Goal: Communication & Community: Answer question/provide support

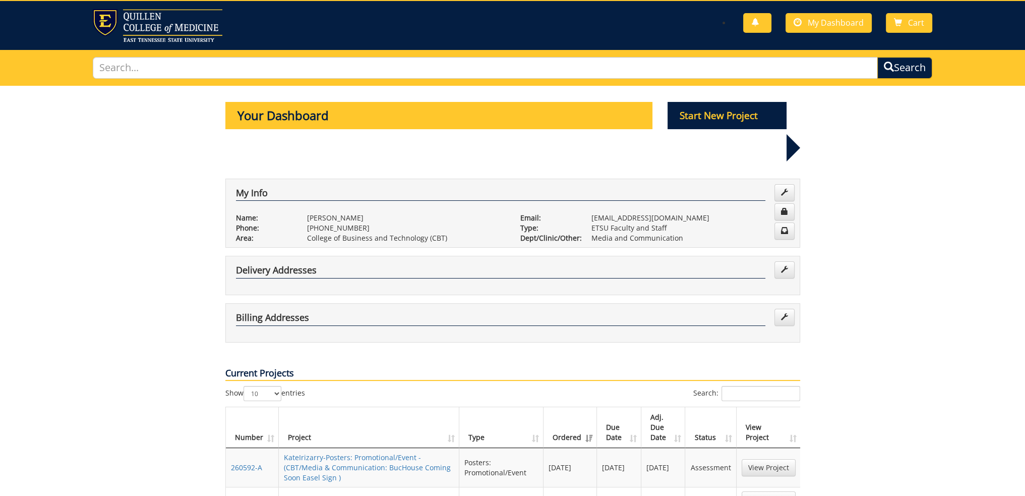
scroll to position [50, 0]
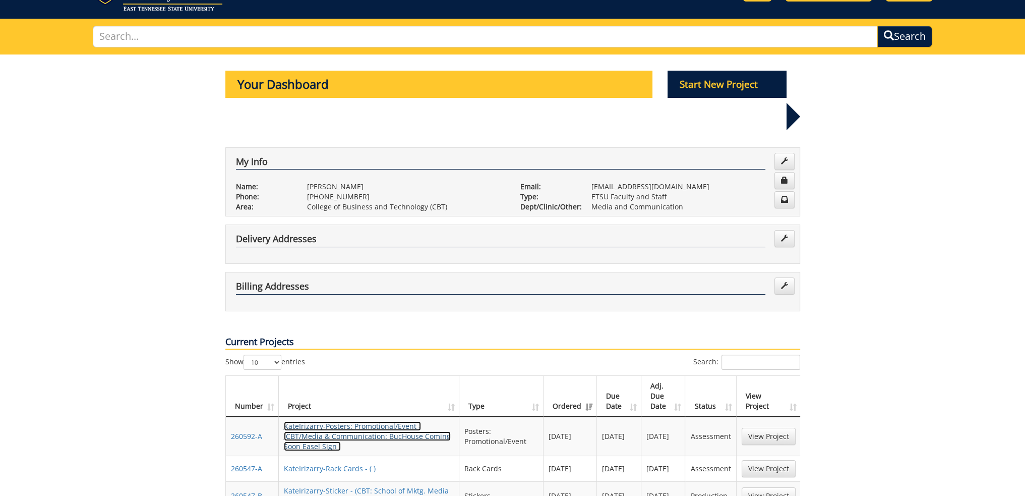
click at [303, 421] on link "KateIrizarry-Posters: Promotional/Event - (CBT/Media & Communication: BucHouse …" at bounding box center [367, 436] width 167 height 30
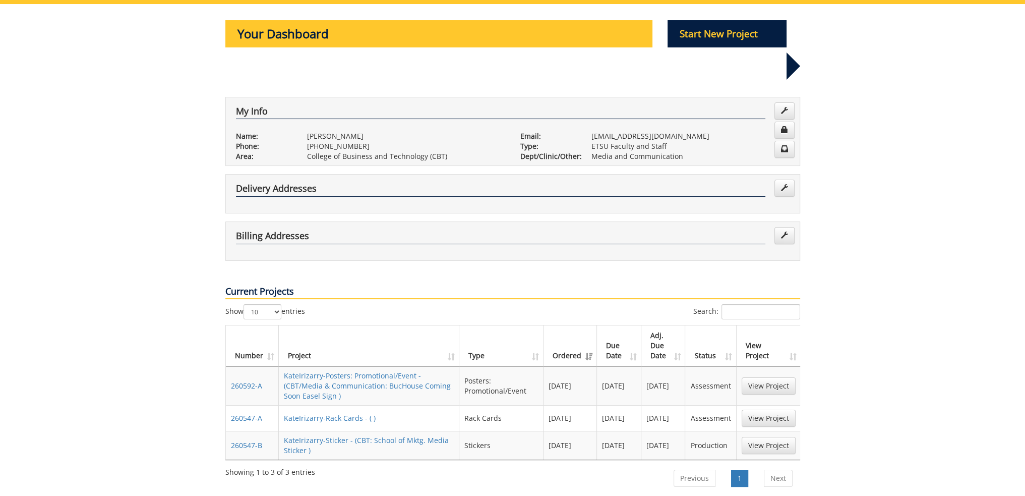
scroll to position [50, 0]
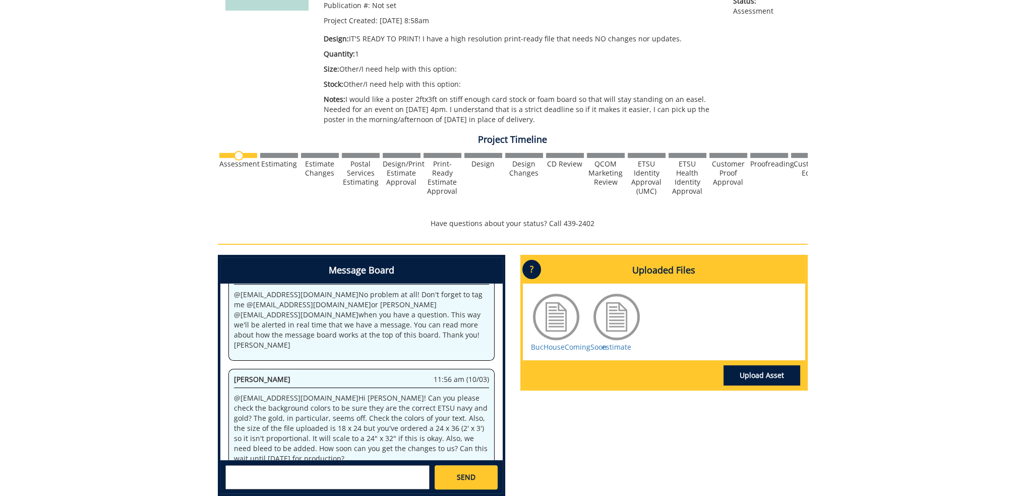
scroll to position [303, 0]
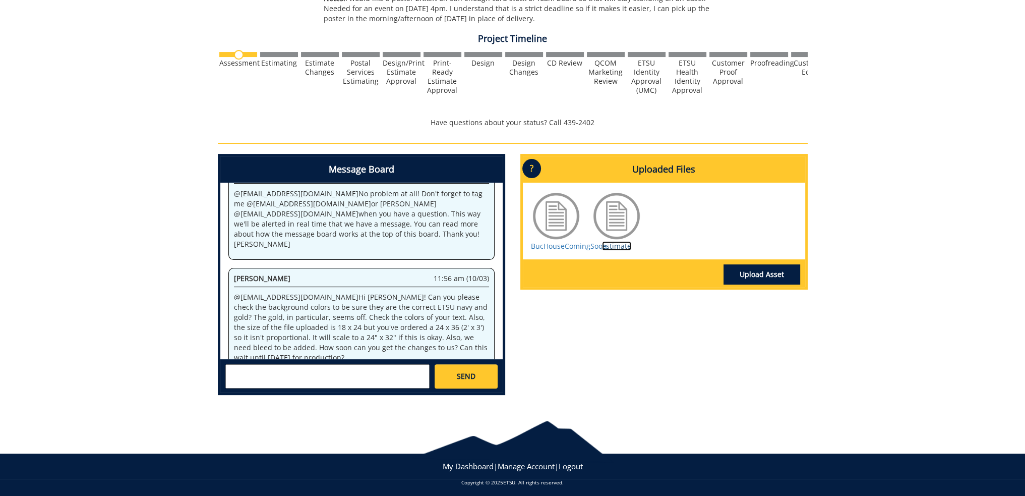
click at [627, 248] on link "estimate" at bounding box center [616, 246] width 29 height 10
click at [323, 372] on textarea at bounding box center [327, 376] width 204 height 24
click at [323, 374] on textarea "@ji" at bounding box center [327, 376] width 204 height 24
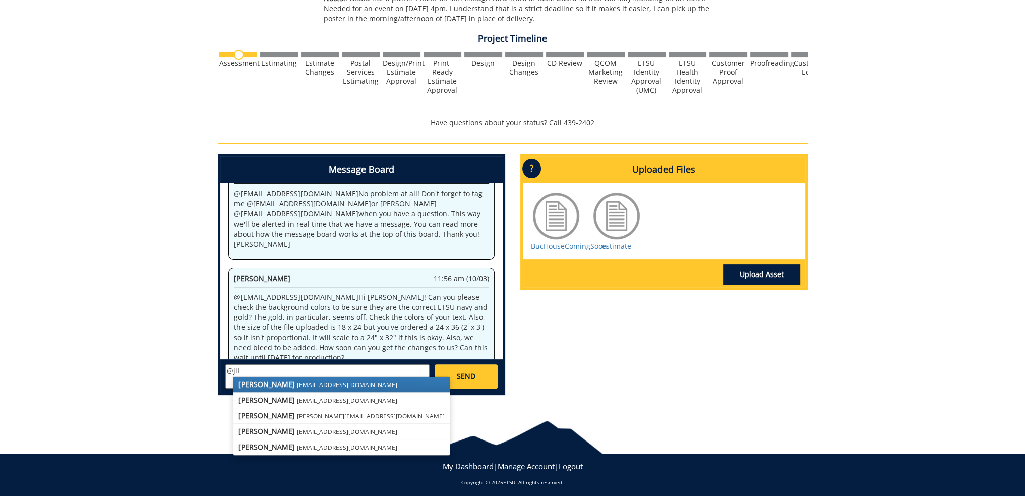
click at [297, 385] on small "[EMAIL_ADDRESS][DOMAIN_NAME]" at bounding box center [347, 384] width 100 height 8
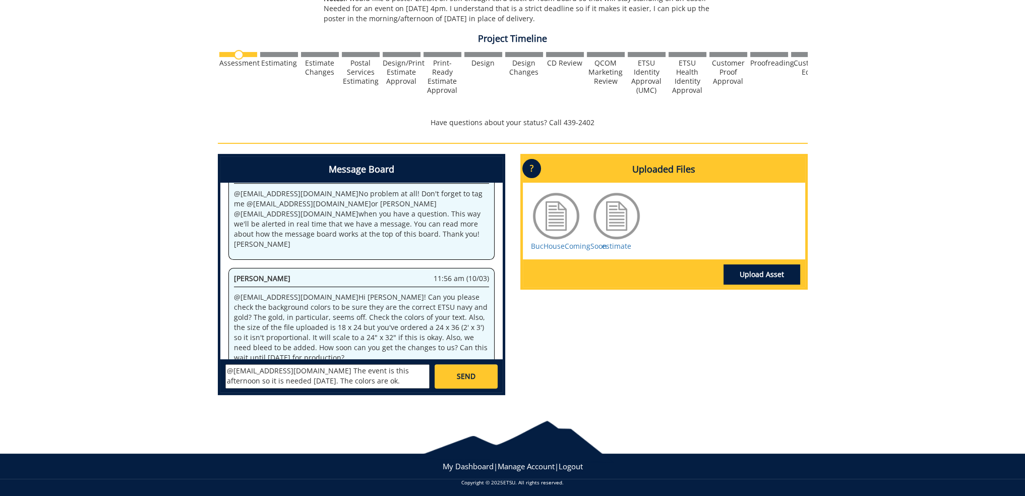
scroll to position [8, 0]
click at [357, 373] on textarea "@fair@mail.etsu.edu The event is this afternoon so it is needed today. The colo…" at bounding box center [327, 376] width 204 height 24
click at [393, 373] on textarea "@fair@mail.etsu.edu The event is this afternoon so it is needed today. The colo…" at bounding box center [327, 376] width 204 height 24
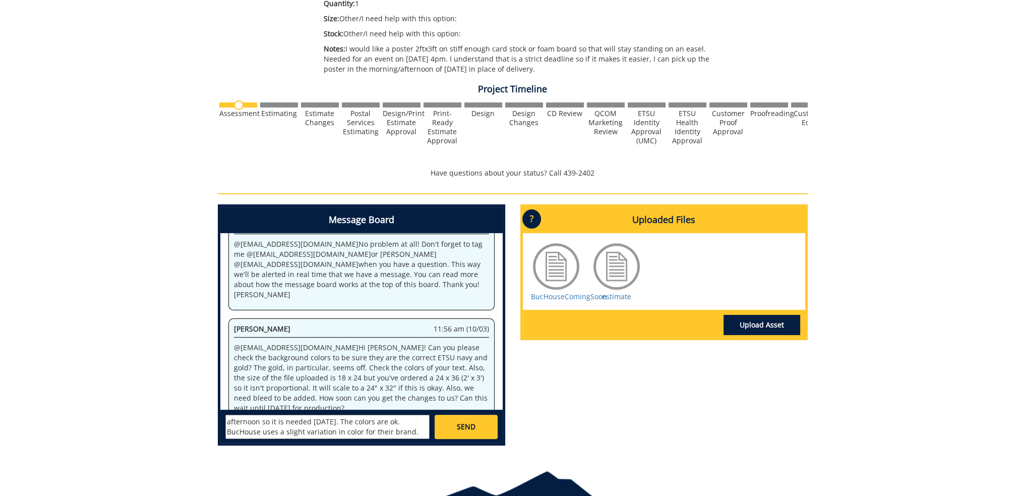
scroll to position [19, 0]
click at [332, 421] on textarea "@fair@mail.etsu.edu The event is this afternoon so it is needed today. The colo…" at bounding box center [327, 426] width 204 height 24
click at [405, 432] on textarea "@fair@mail.etsu.edu The event is this afternoon so it is needed today. The colo…" at bounding box center [327, 426] width 204 height 24
drag, startPoint x: 405, startPoint y: 433, endPoint x: 317, endPoint y: 423, distance: 89.3
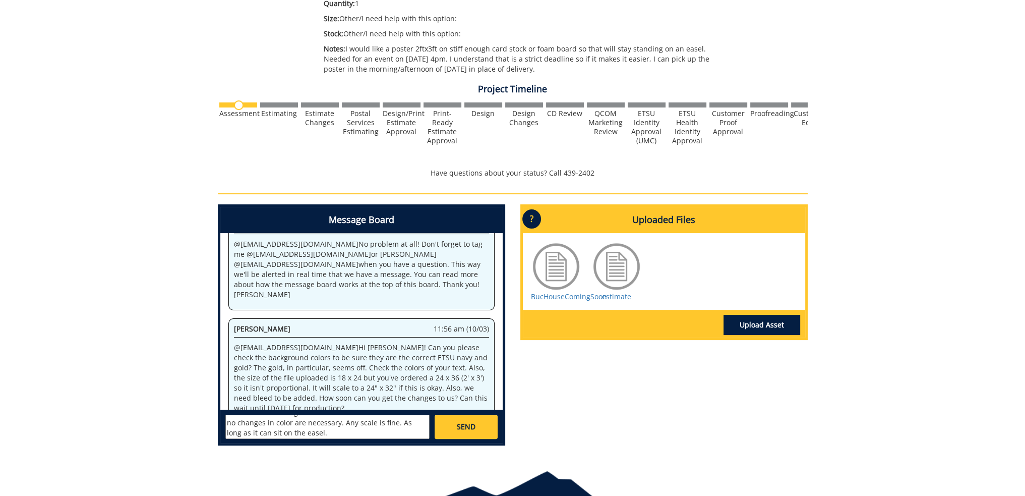
click at [317, 423] on textarea "@fair@mail.etsu.edu The event is this afternoon so it is needed today. The colo…" at bounding box center [327, 426] width 204 height 24
click at [338, 420] on textarea "@fair@mail.etsu.edu The event is this afternoon so it is needed today. The colo…" at bounding box center [327, 426] width 204 height 24
type textarea "@fair@mail.etsu.edu The event is this afternoon so it is needed today. The colo…"
click at [485, 433] on link "SEND" at bounding box center [466, 426] width 63 height 24
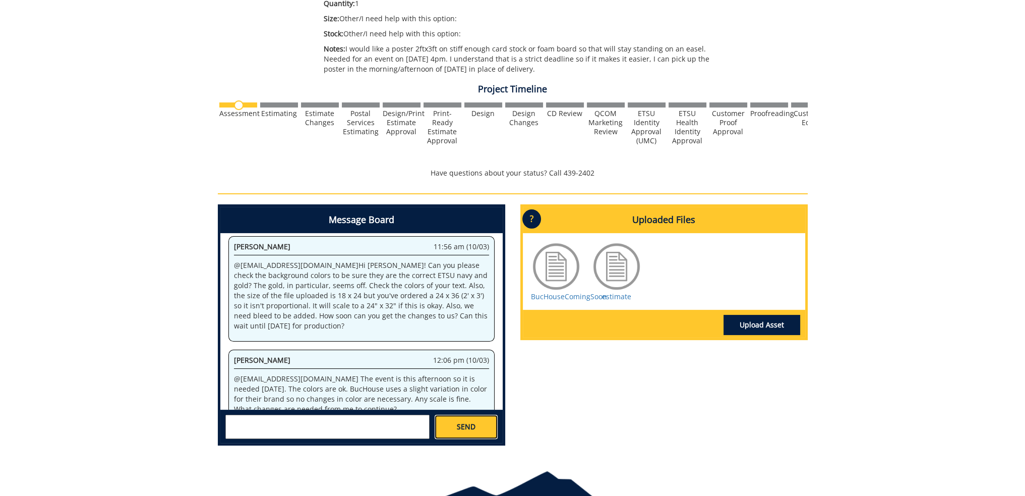
scroll to position [452, 0]
click at [619, 295] on link "estimate" at bounding box center [616, 296] width 29 height 10
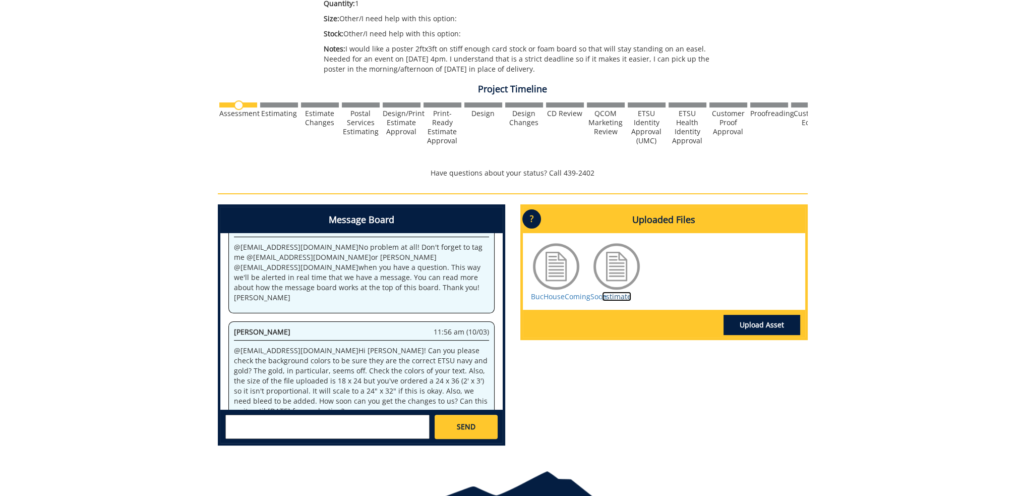
scroll to position [0, 0]
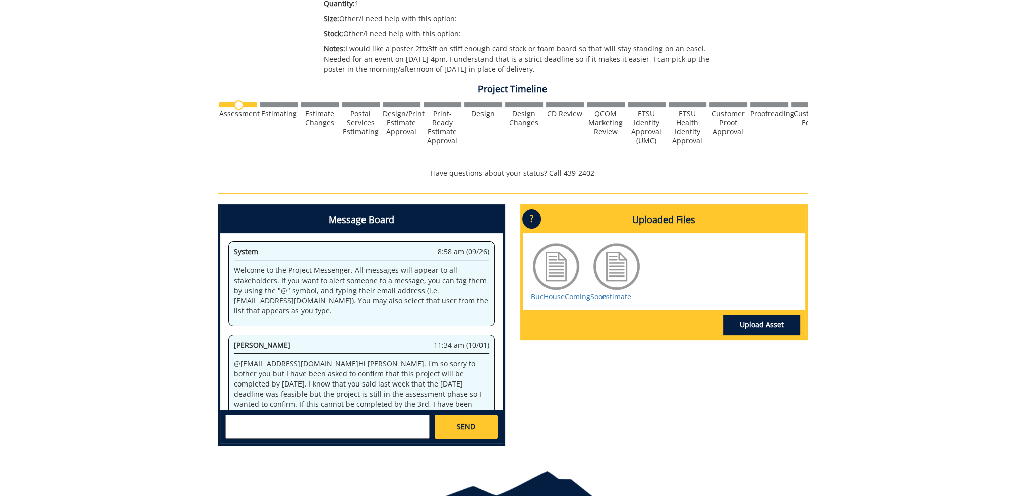
click at [111, 185] on div "260592-A KateIrizarry-Posters: Promotional/Event [CBT/Media & Communication: Bu…" at bounding box center [512, 153] width 1025 height 601
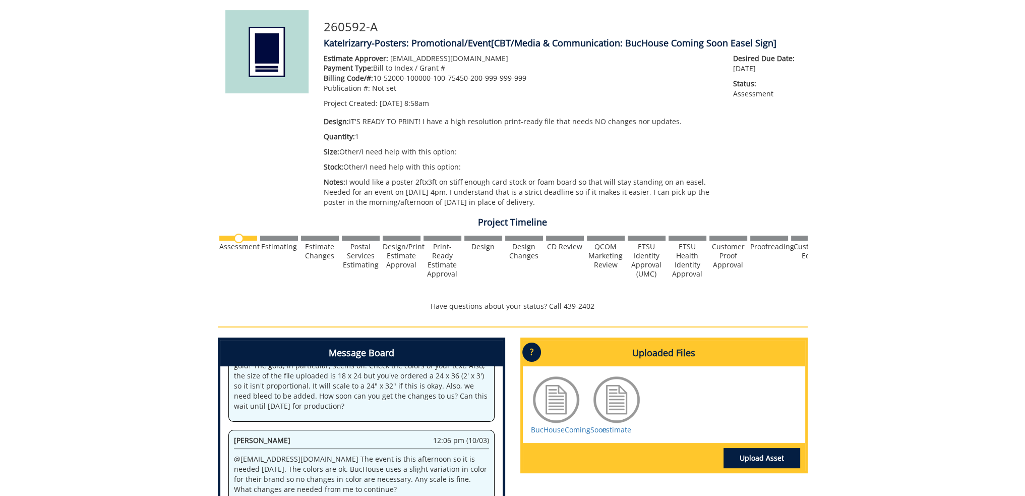
scroll to position [4, 0]
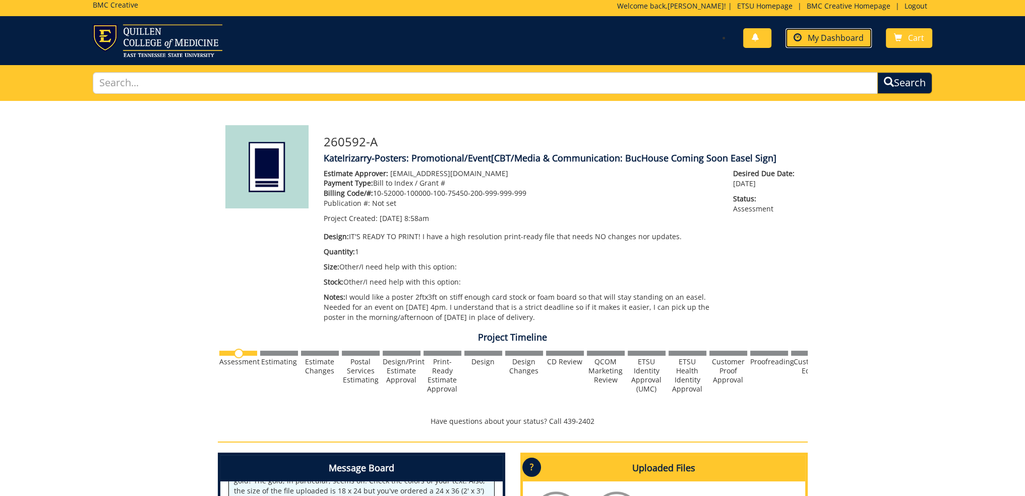
click at [831, 36] on span "My Dashboard" at bounding box center [836, 37] width 56 height 11
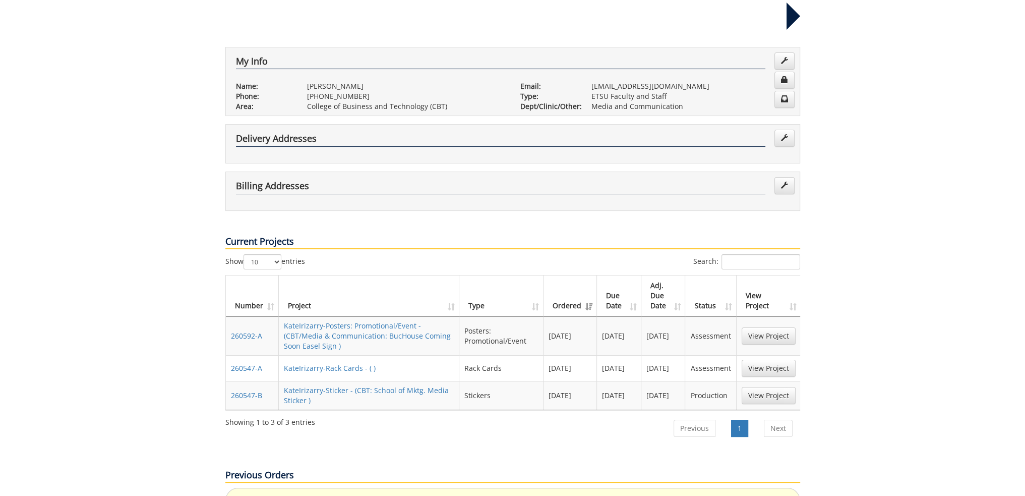
scroll to position [151, 0]
click at [333, 316] on td "KateIrizarry-Posters: Promotional/Event - (CBT/Media & Communication: BucHouse …" at bounding box center [369, 335] width 181 height 39
click at [334, 320] on link "KateIrizarry-Posters: Promotional/Event - (CBT/Media & Communication: BucHouse …" at bounding box center [367, 335] width 167 height 30
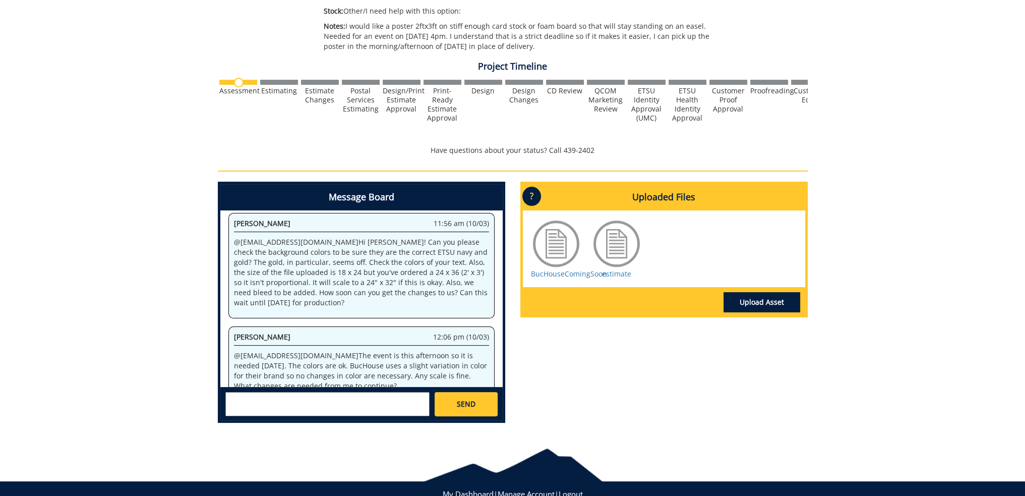
scroll to position [307, 0]
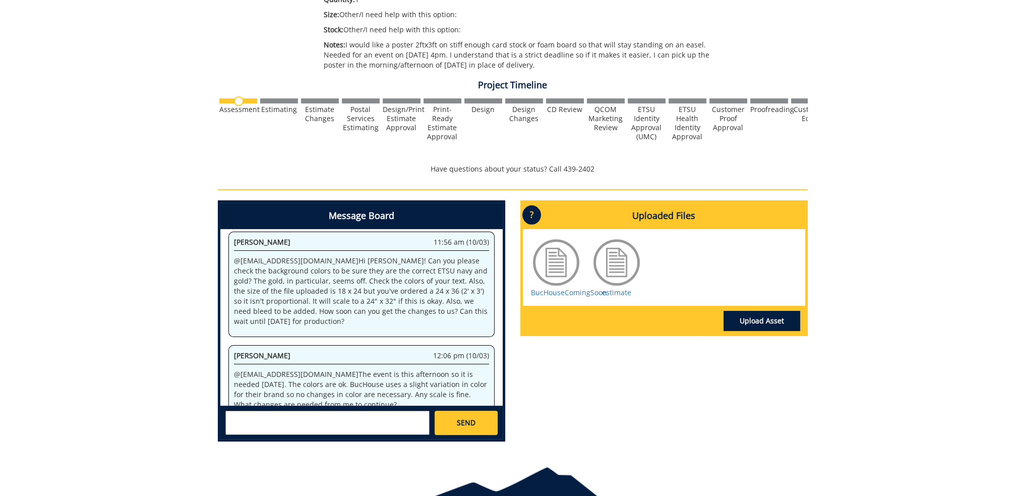
scroll to position [307, 0]
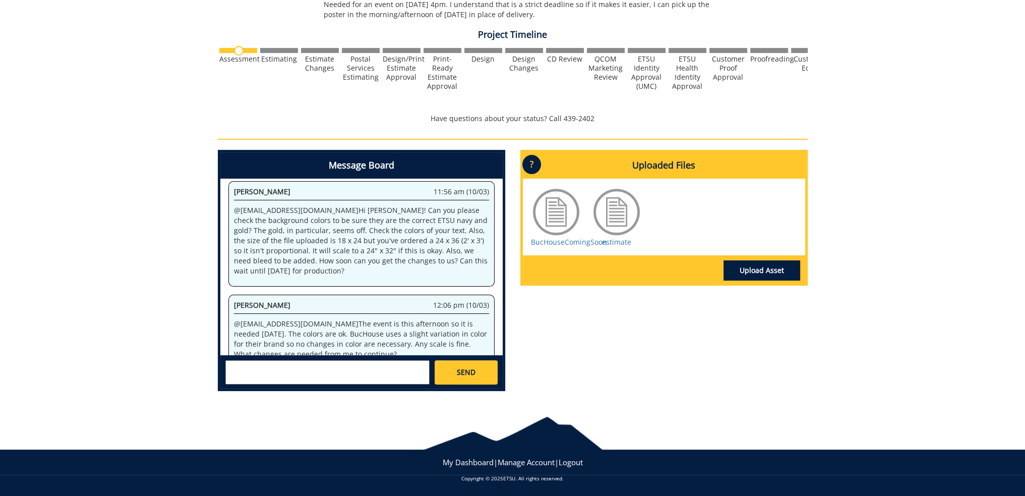
click at [350, 368] on textarea at bounding box center [327, 372] width 204 height 24
click at [350, 368] on textarea "@jill" at bounding box center [327, 372] width 204 height 24
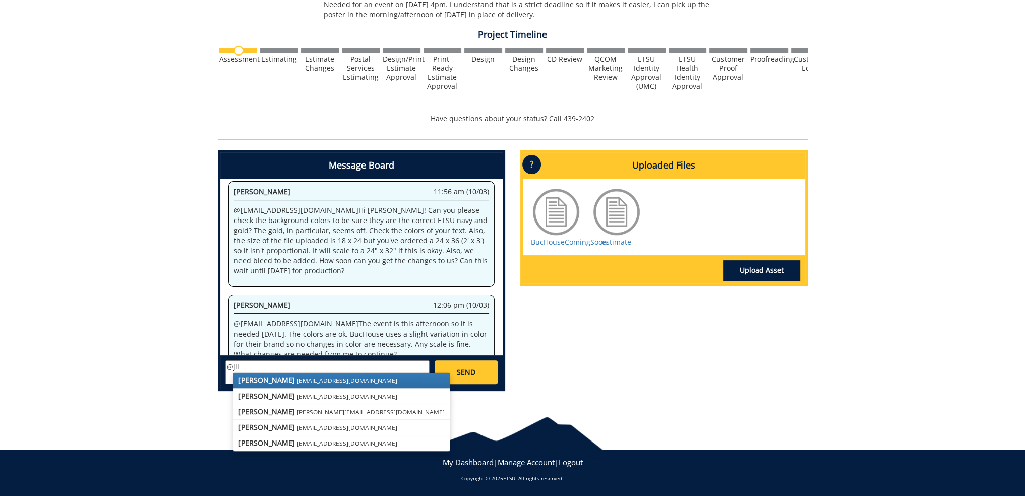
click at [297, 382] on small "[EMAIL_ADDRESS][DOMAIN_NAME]" at bounding box center [347, 380] width 100 height 8
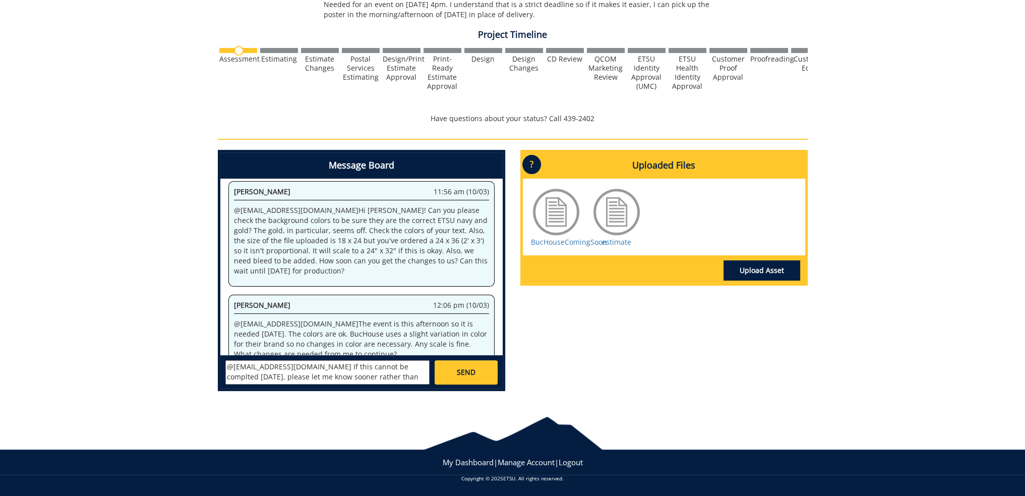
click at [372, 365] on textarea "@fair@mail.etsu.edu If this cannot be complted today, please let me know sooner…" at bounding box center [327, 372] width 204 height 24
click at [377, 376] on textarea "@fair@mail.etsu.edu If this cannot be completed today, please let me know soone…" at bounding box center [327, 372] width 204 height 24
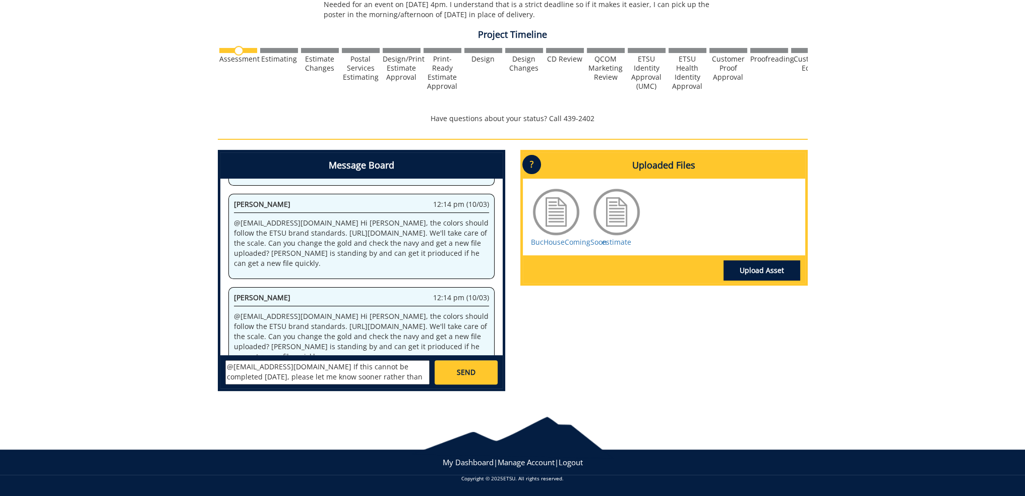
scroll to position [653, 0]
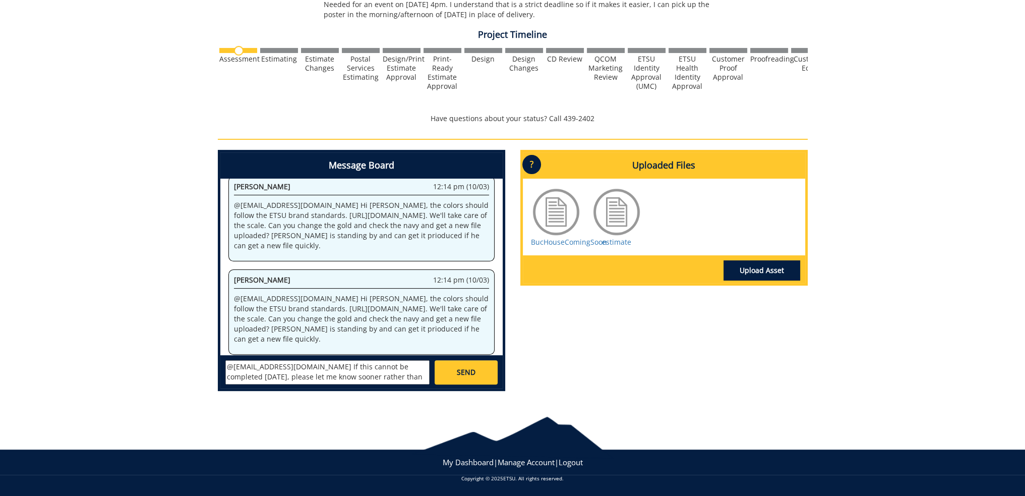
drag, startPoint x: 382, startPoint y: 377, endPoint x: 296, endPoint y: 364, distance: 86.7
click at [296, 364] on textarea "@fair@mail.etsu.edu If this cannot be completed today, please let me know soone…" at bounding box center [327, 372] width 204 height 24
type textarea "@fair@mail.etsu.edu BucHouse is not a ETSU organization. it is an independent a…"
click at [355, 377] on textarea "@fair@mail.etsu.edu BucHouse is not a ETSU organization. it is an independent a…" at bounding box center [327, 372] width 204 height 24
drag, startPoint x: 355, startPoint y: 377, endPoint x: 195, endPoint y: 364, distance: 160.4
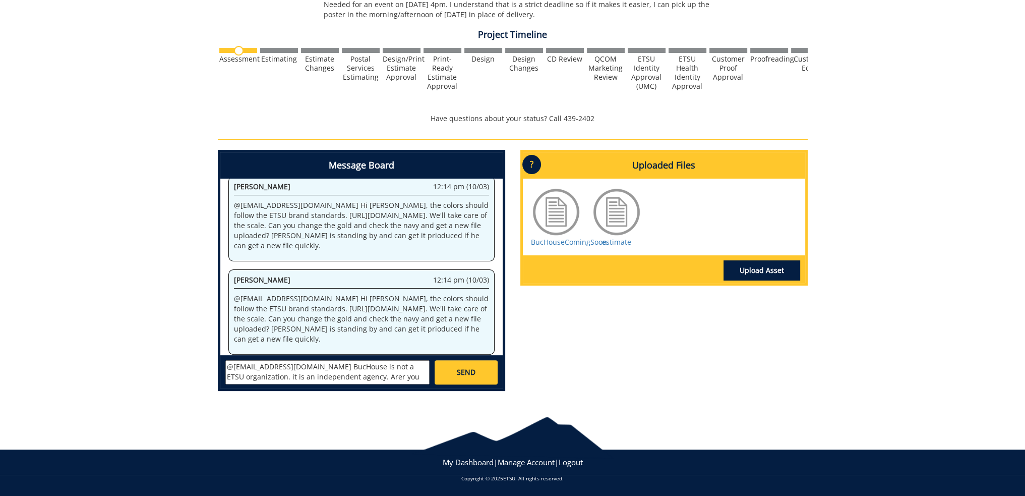
click at [195, 364] on div "260592-A KateIrizarry-Posters: Promotional/Event [CBT/Media & Communication: Bu…" at bounding box center [512, 98] width 1025 height 601
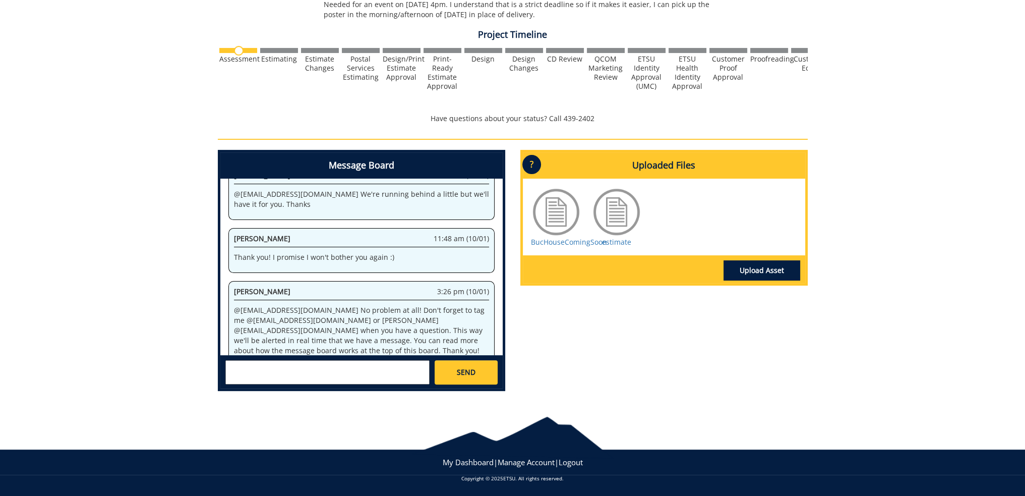
scroll to position [29178, 0]
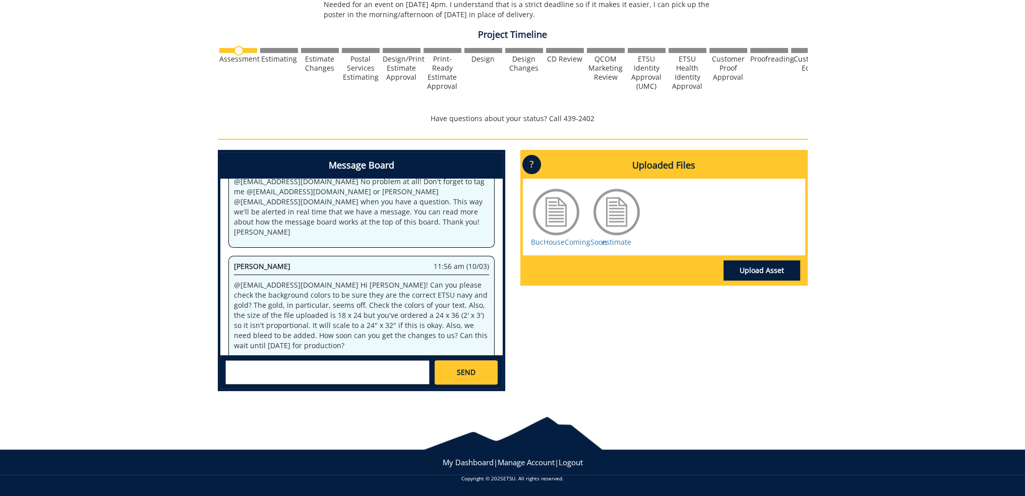
click at [372, 360] on textarea at bounding box center [327, 372] width 204 height 24
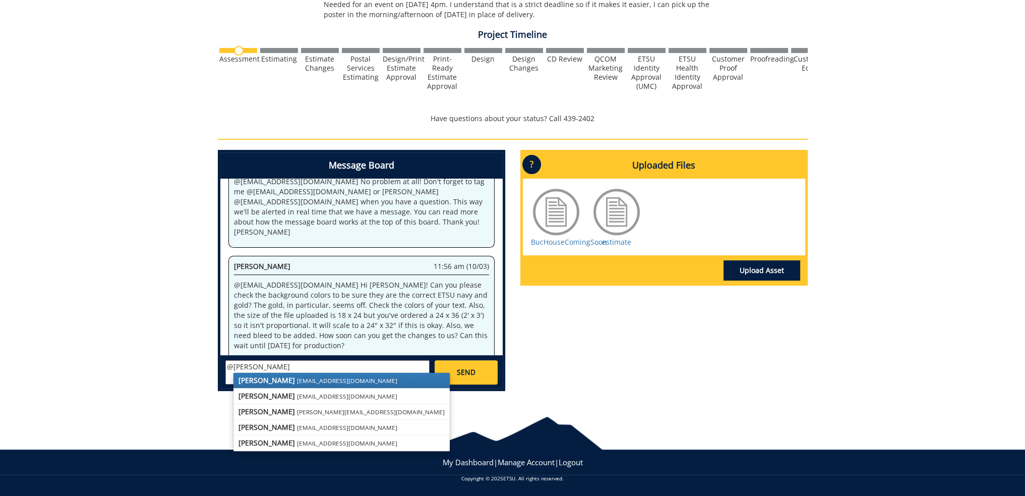
click at [297, 380] on small "[EMAIL_ADDRESS][DOMAIN_NAME]" at bounding box center [347, 380] width 100 height 8
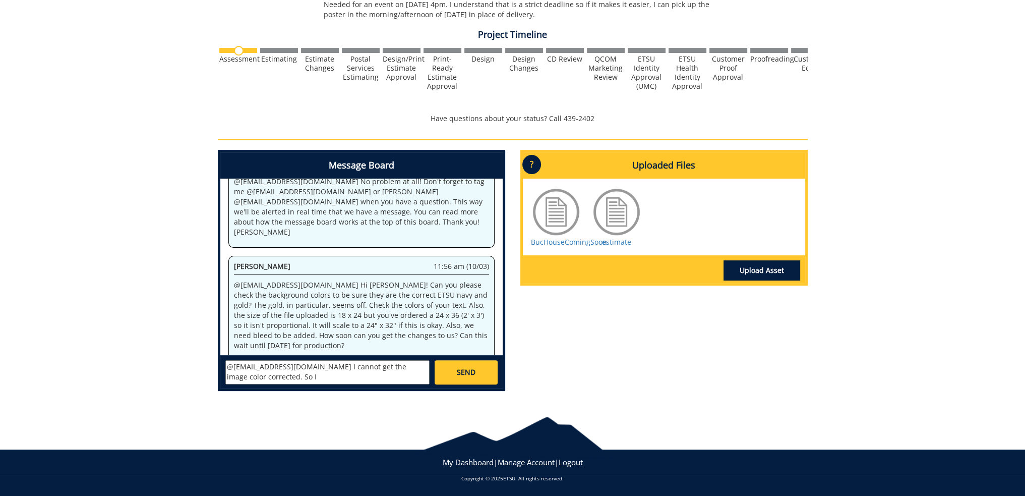
type textarea "@fair@mail.etsu.edu I cannot get the image color corrected. So I"
drag, startPoint x: 294, startPoint y: 380, endPoint x: 200, endPoint y: 349, distance: 99.6
click at [200, 353] on div "260592-A KateIrizarry-Posters: Promotional/Event [CBT/Media & Communication: Bu…" at bounding box center [512, 98] width 1025 height 601
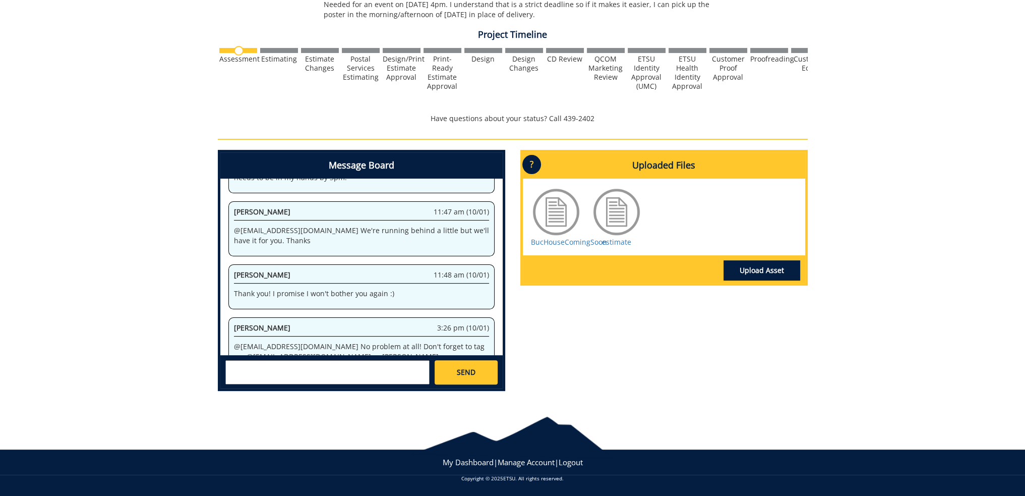
scroll to position [28976, 0]
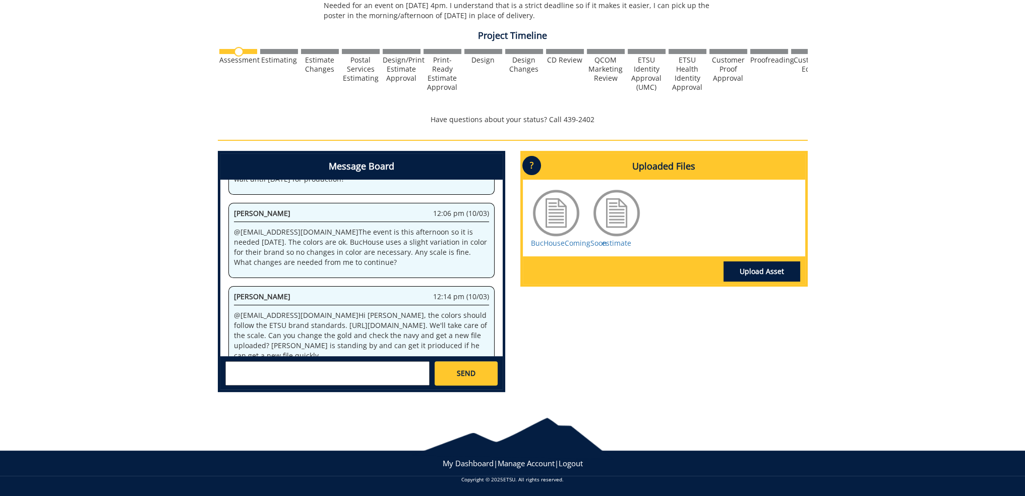
scroll to position [307, 0]
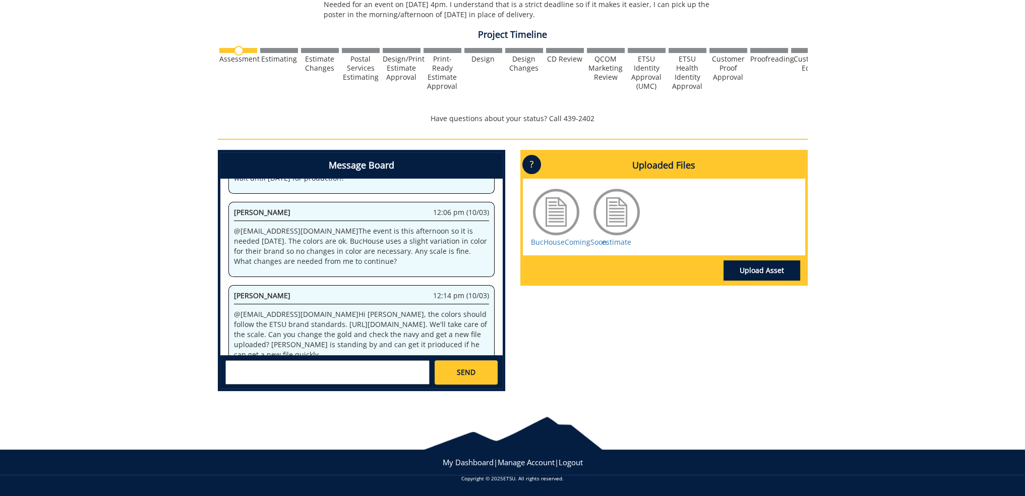
click at [309, 367] on textarea at bounding box center [327, 372] width 204 height 24
click at [231, 365] on textarea "@i don't have access to the image so I can't color correct. Disgard the project…" at bounding box center [327, 372] width 204 height 24
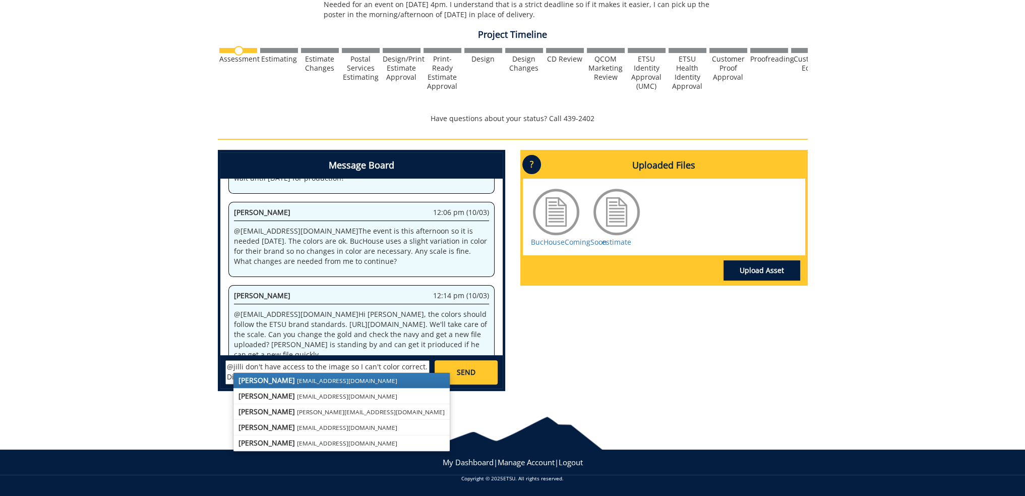
click at [297, 378] on small "[EMAIL_ADDRESS][DOMAIN_NAME]" at bounding box center [347, 380] width 100 height 8
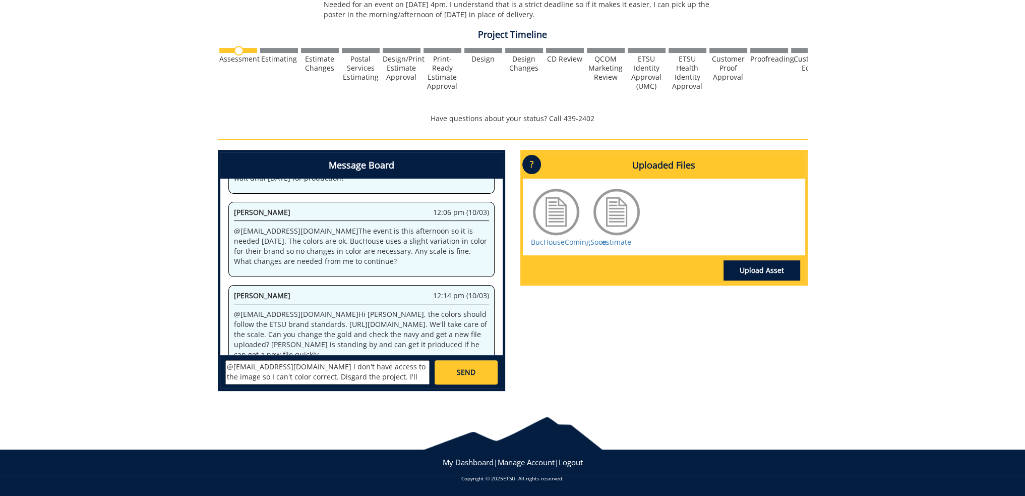
click at [296, 375] on textarea "@[EMAIL_ADDRESS][DOMAIN_NAME] i don't have access to the image so I can't color…" at bounding box center [327, 372] width 204 height 24
click at [289, 375] on textarea "@[EMAIL_ADDRESS][DOMAIN_NAME] i don't have access to the image so I can't color…" at bounding box center [327, 372] width 204 height 24
click at [327, 376] on textarea "@[EMAIL_ADDRESS][DOMAIN_NAME] i don't have access to the image so I can't color…" at bounding box center [327, 372] width 204 height 24
click at [336, 377] on textarea "@fair@mail.etsu.edu i don't have access to the image so I can't color correct. …" at bounding box center [327, 372] width 204 height 24
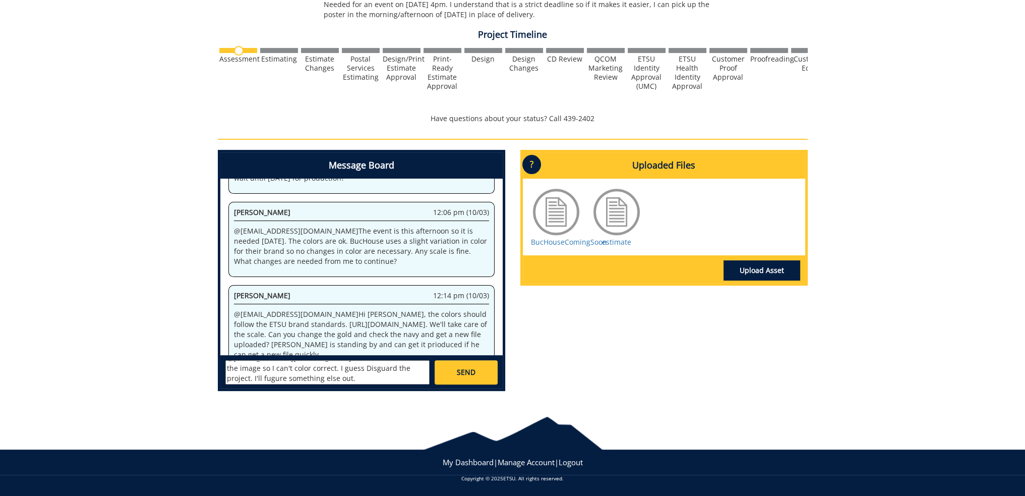
drag, startPoint x: 313, startPoint y: 376, endPoint x: 325, endPoint y: 376, distance: 12.6
click at [325, 376] on textarea "@fair@mail.etsu.edu i don't have access to the image so I can't color correct. …" at bounding box center [327, 372] width 204 height 24
click at [327, 374] on textarea "@fair@mail.etsu.edu i don't have access to the image so I can't color correct. …" at bounding box center [327, 372] width 204 height 24
click at [318, 368] on textarea "@fair@mail.etsu.edu i don't have access to the image so I can't color correct. …" at bounding box center [327, 372] width 204 height 24
click at [396, 368] on textarea "@fair@mail.etsu.edu i don't have access to the image so I can't color correct. …" at bounding box center [327, 372] width 204 height 24
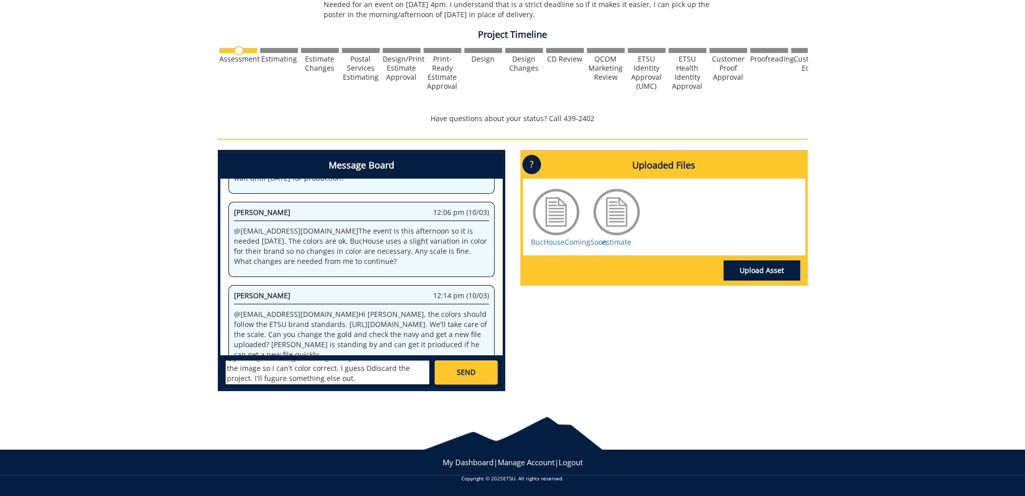
scroll to position [0, 0]
click at [320, 365] on textarea "@fair@mail.etsu.edu i don't have access to the image so I can't color correct. …" at bounding box center [327, 372] width 204 height 24
click at [316, 369] on textarea "@fair@mail.etsu.edu i don't have access to the image so I can't color correct. …" at bounding box center [327, 372] width 204 height 24
click at [317, 375] on textarea "@fair@mail.etsu.edu i don't have access to the image so I can't color correct. …" at bounding box center [327, 372] width 204 height 24
click at [392, 373] on textarea "@fair@mail.etsu.edu i don't have access to the image so I can't color correct. …" at bounding box center [327, 372] width 204 height 24
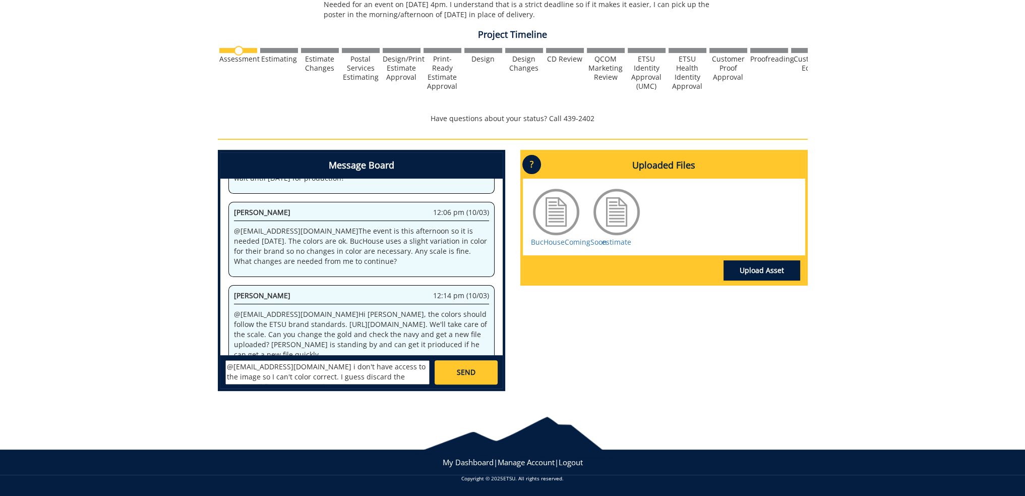
scroll to position [8, 0]
type textarea "@[EMAIL_ADDRESS][DOMAIN_NAME] i don't have access to the image so I can't color…"
click at [468, 378] on link "SEND" at bounding box center [466, 372] width 63 height 24
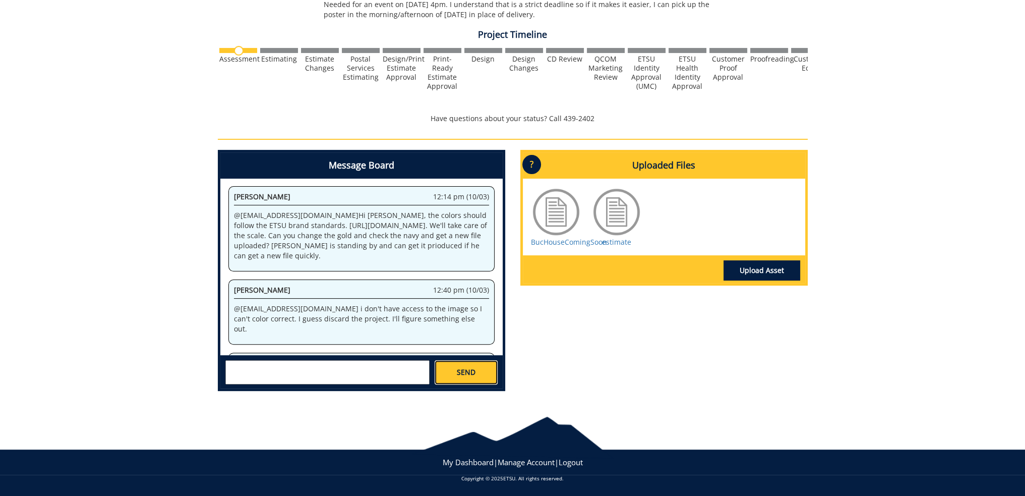
scroll to position [557, 0]
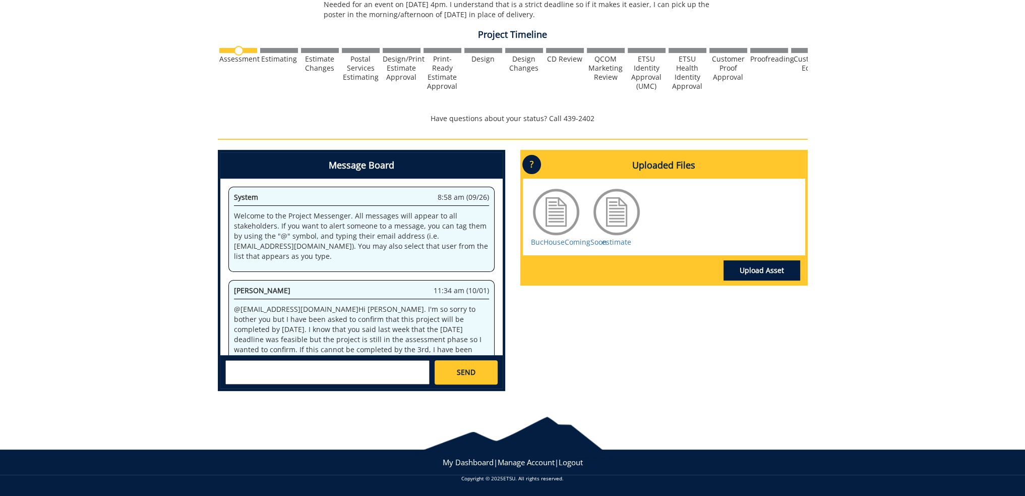
scroll to position [608, 0]
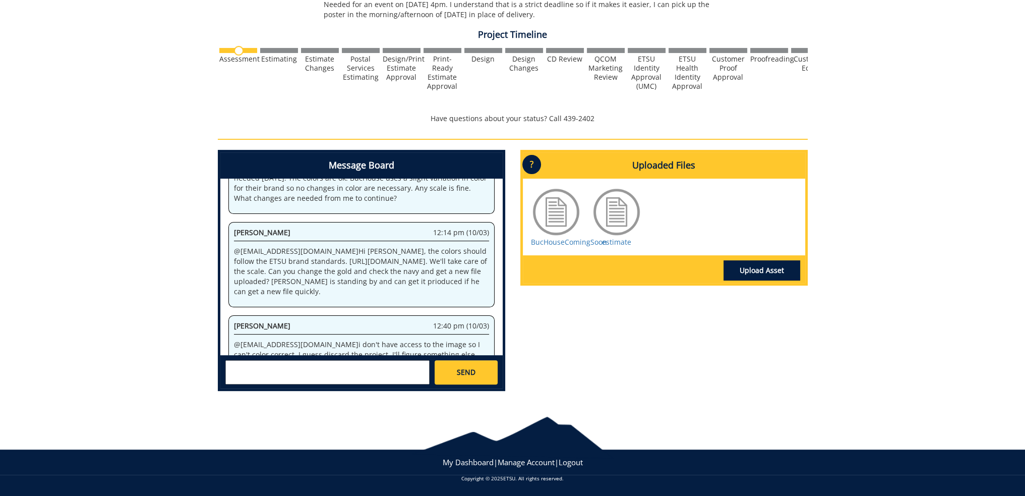
click at [553, 233] on div at bounding box center [556, 212] width 50 height 50
click at [549, 245] on link "BucHouseComingSoon" at bounding box center [569, 242] width 76 height 10
click at [366, 370] on textarea at bounding box center [327, 372] width 204 height 24
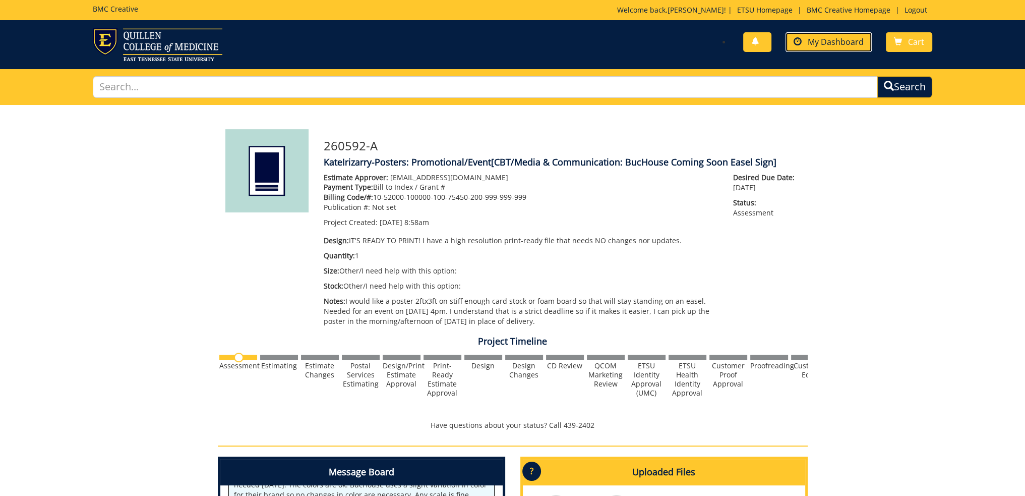
click at [827, 38] on span "My Dashboard" at bounding box center [836, 41] width 56 height 11
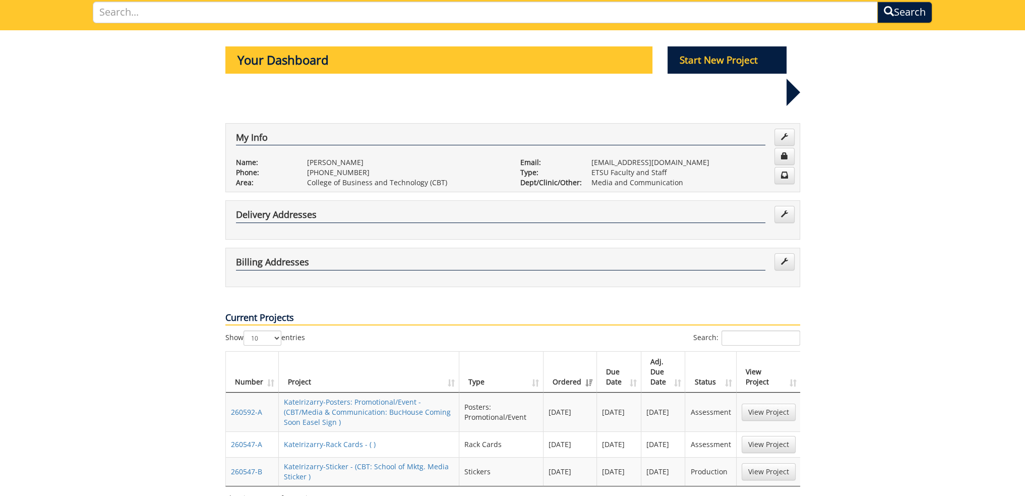
scroll to position [151, 0]
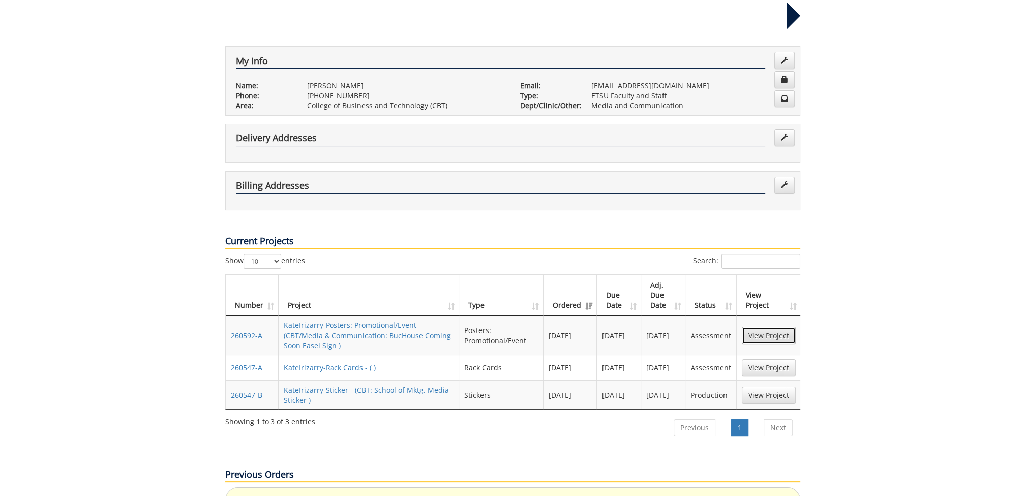
click at [784, 327] on link "View Project" at bounding box center [769, 335] width 54 height 17
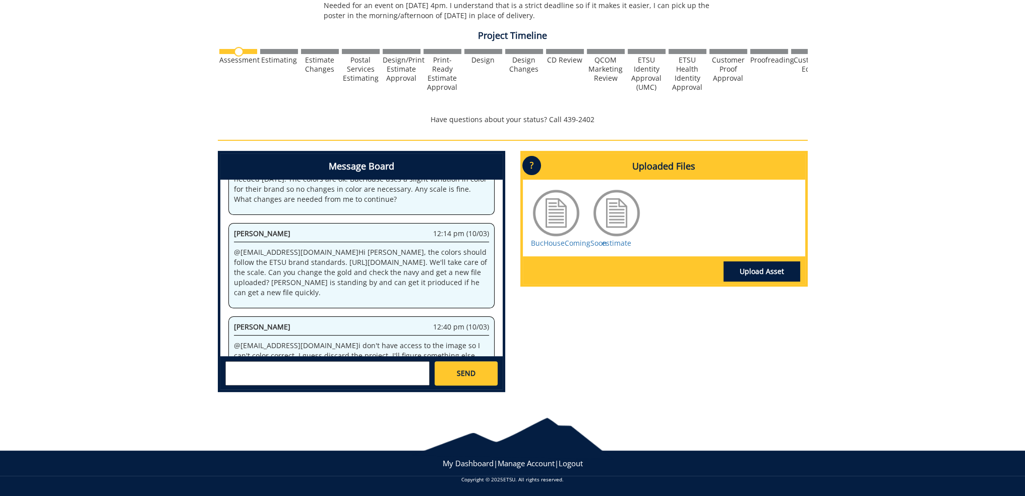
scroll to position [307, 0]
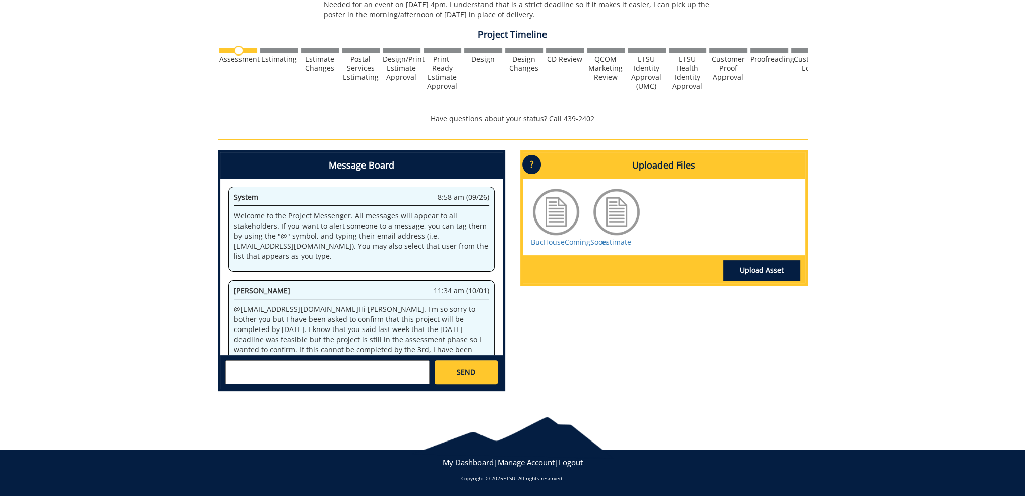
scroll to position [608, 0]
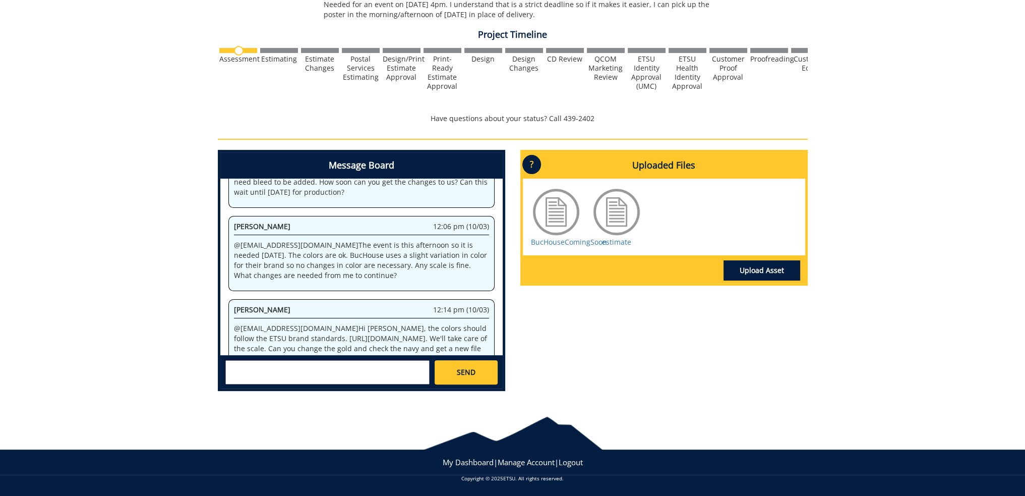
scroll to position [608, 0]
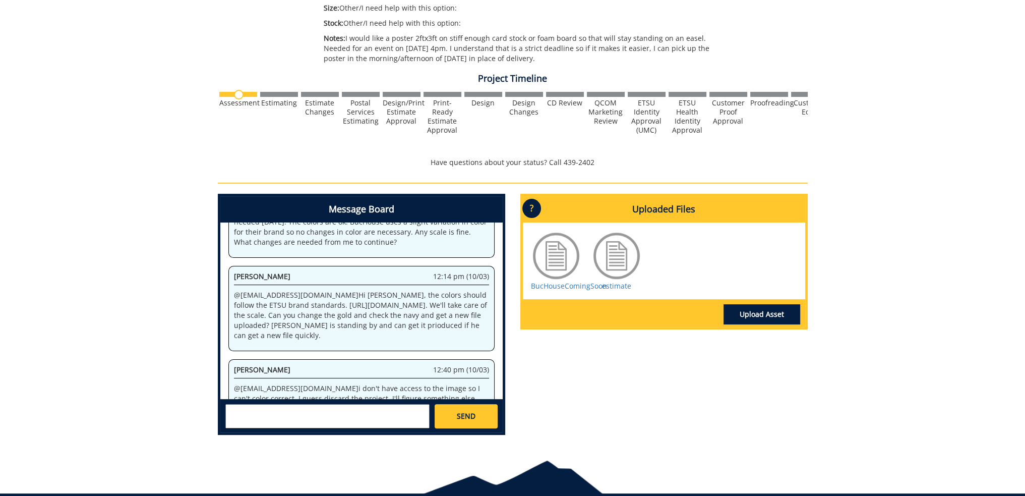
scroll to position [307, 0]
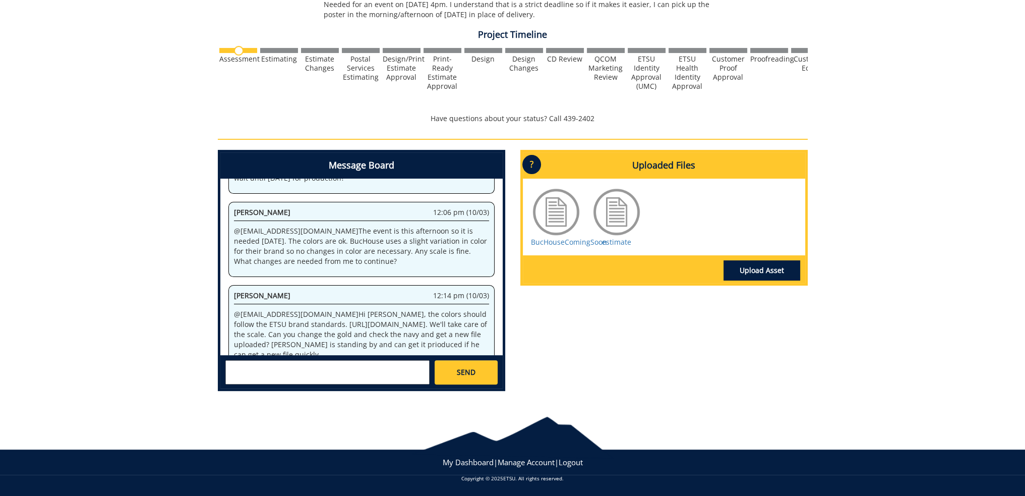
scroll to position [608, 0]
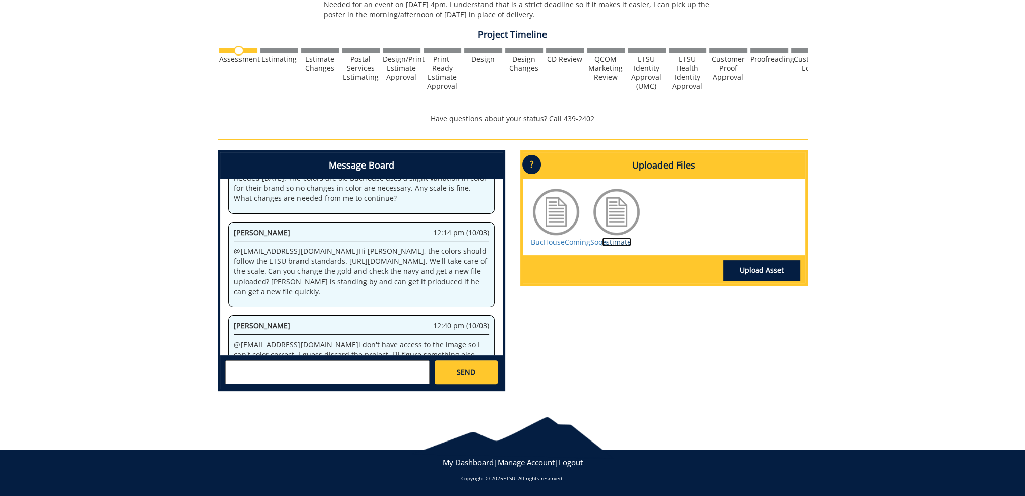
click at [624, 241] on link "estimate" at bounding box center [616, 242] width 29 height 10
click at [553, 237] on link "BucHouseComingSoon" at bounding box center [569, 242] width 76 height 10
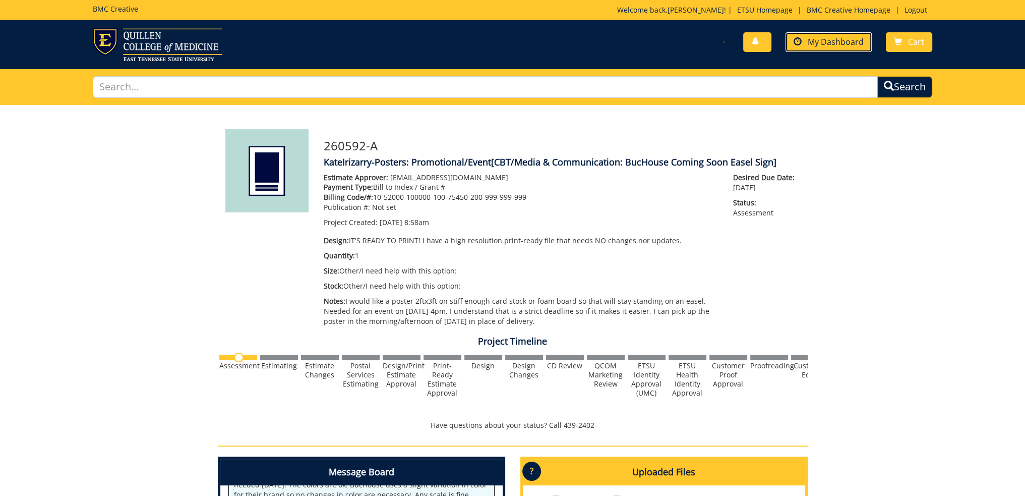
click at [821, 38] on span "My Dashboard" at bounding box center [836, 41] width 56 height 11
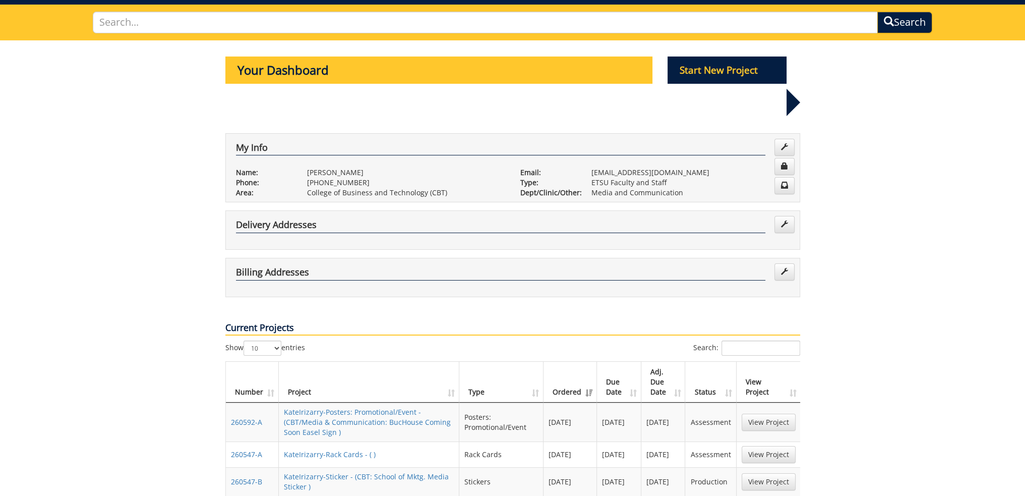
scroll to position [151, 0]
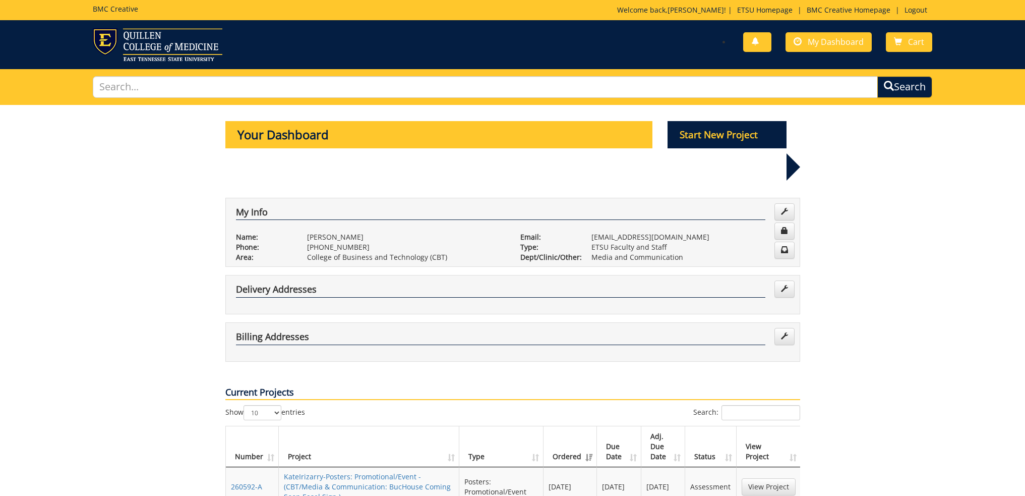
scroll to position [151, 0]
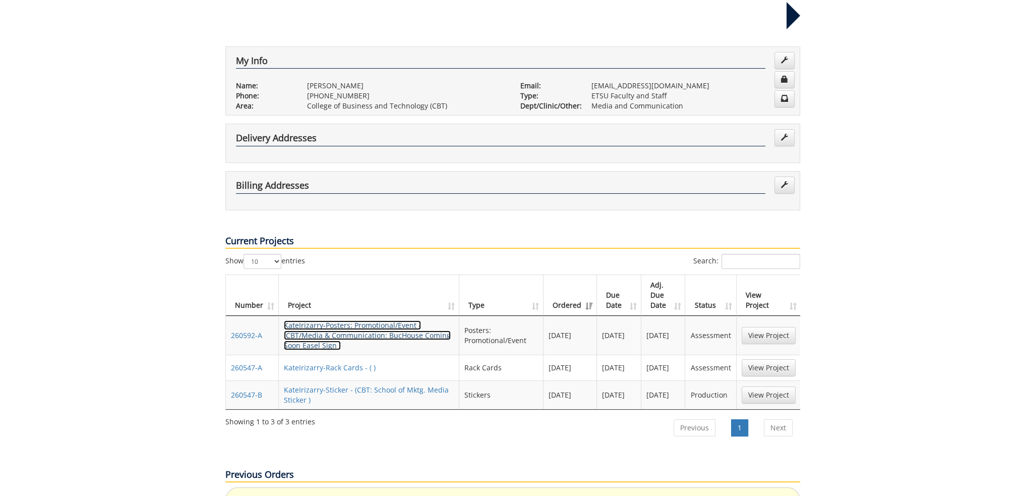
click at [286, 320] on link "KateIrizarry-Posters: Promotional/Event - (CBT/Media & Communication: BucHouse …" at bounding box center [367, 335] width 167 height 30
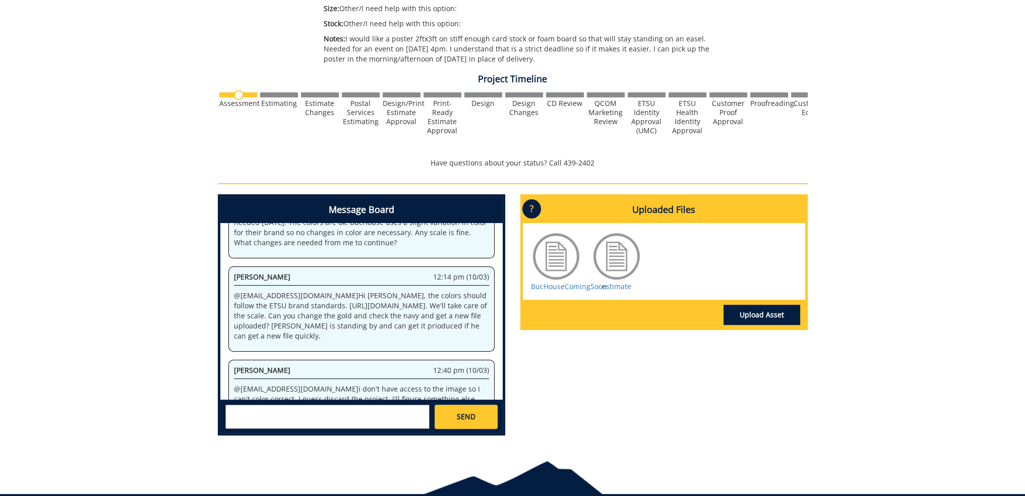
scroll to position [307, 0]
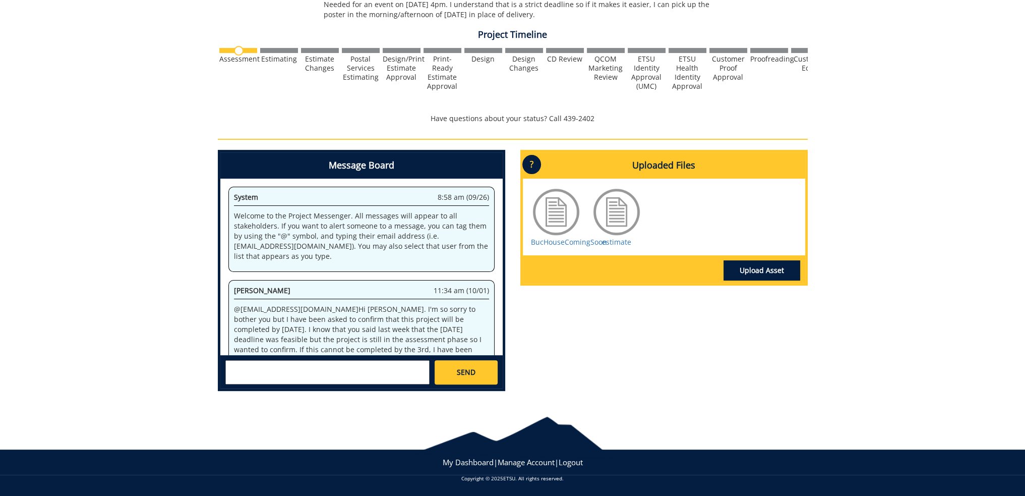
scroll to position [608, 0]
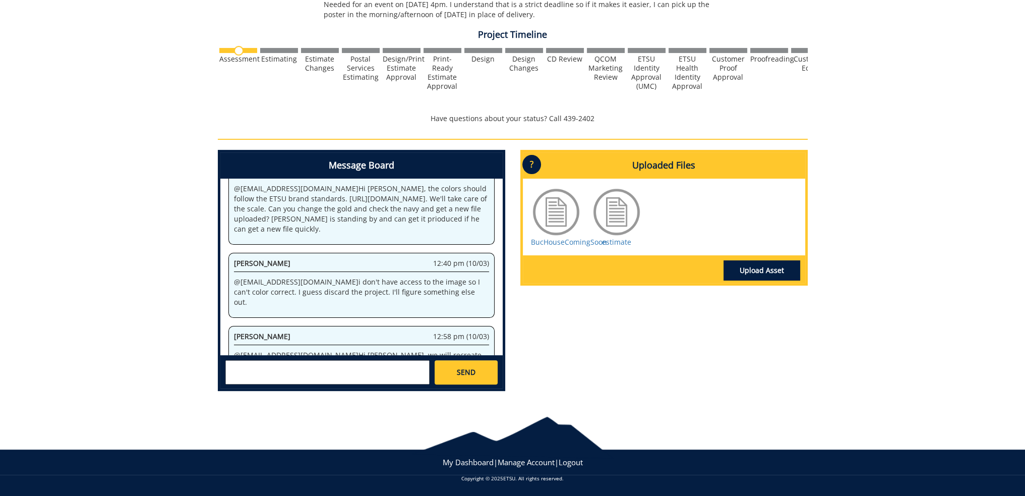
click at [311, 373] on textarea at bounding box center [327, 372] width 204 height 24
click at [273, 366] on textarea "@ji" at bounding box center [327, 372] width 204 height 24
click at [272, 365] on textarea "@jill" at bounding box center [327, 372] width 204 height 24
click at [269, 367] on textarea "@jillfa" at bounding box center [327, 372] width 204 height 24
click at [263, 365] on textarea "@jillfa" at bounding box center [327, 372] width 204 height 24
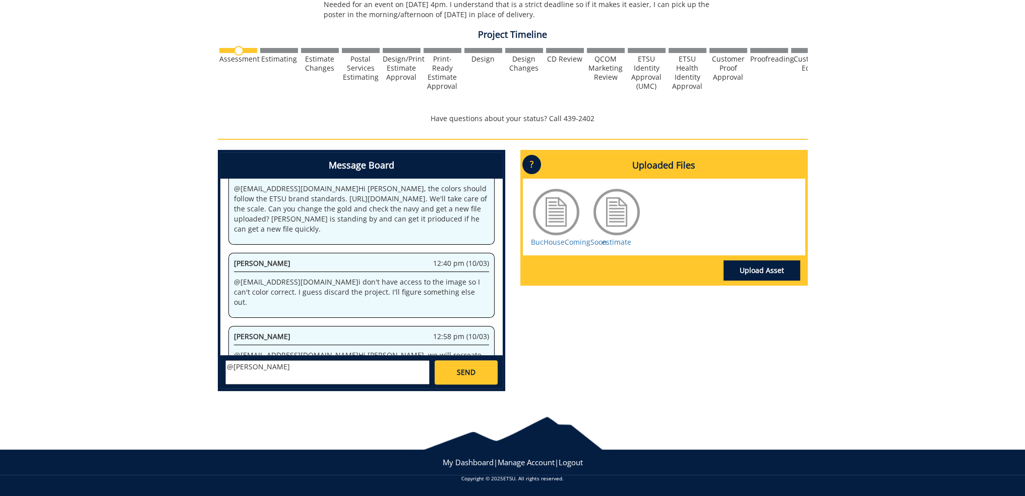
click at [261, 361] on textarea "@jill" at bounding box center [327, 372] width 204 height 24
click at [266, 364] on textarea "@jillfair" at bounding box center [327, 372] width 204 height 24
type textarea "@jillfair"
drag, startPoint x: 266, startPoint y: 363, endPoint x: 208, endPoint y: 361, distance: 58.0
click at [208, 361] on div "260592-A KateIrizarry-Posters: Promotional/Event [CBT/Media & Communication: Bu…" at bounding box center [512, 98] width 1025 height 601
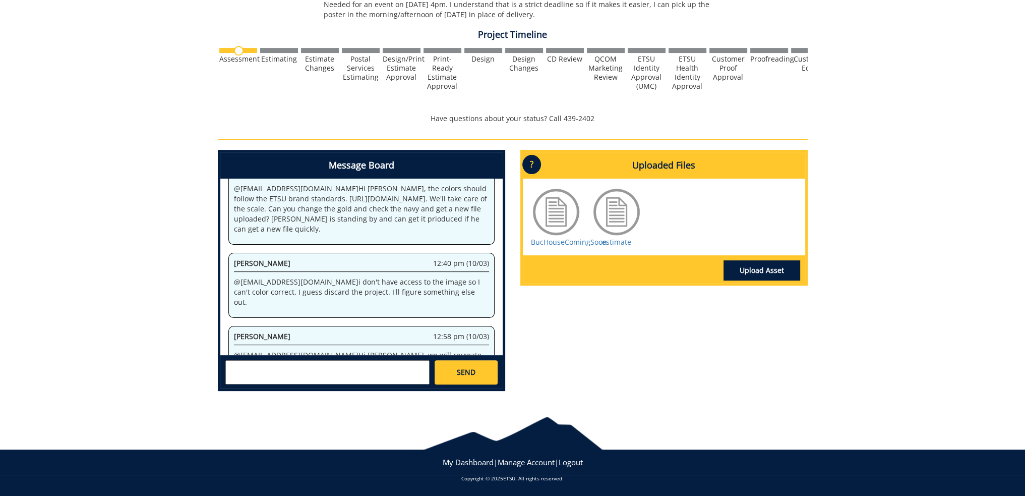
click at [246, 368] on textarea at bounding box center [327, 372] width 204 height 24
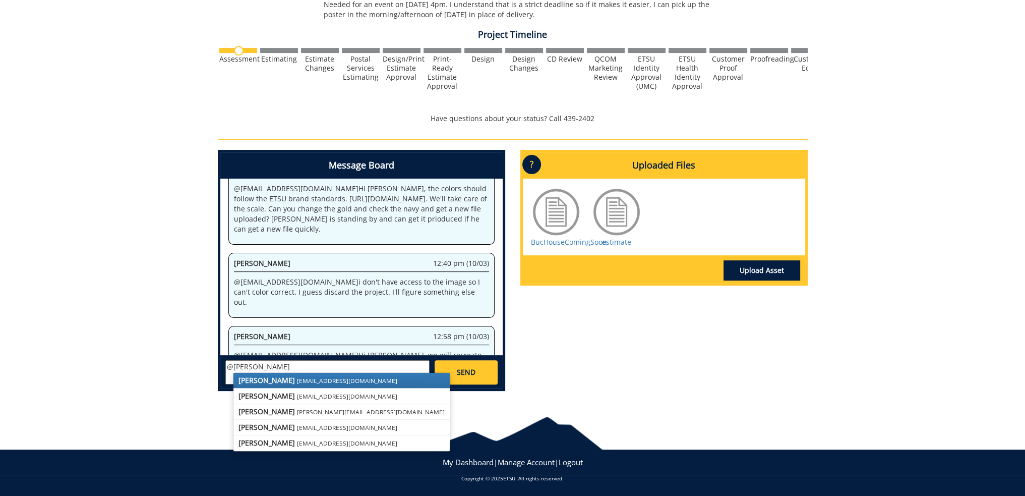
click at [297, 381] on small "[EMAIL_ADDRESS][DOMAIN_NAME]" at bounding box center [347, 380] width 100 height 8
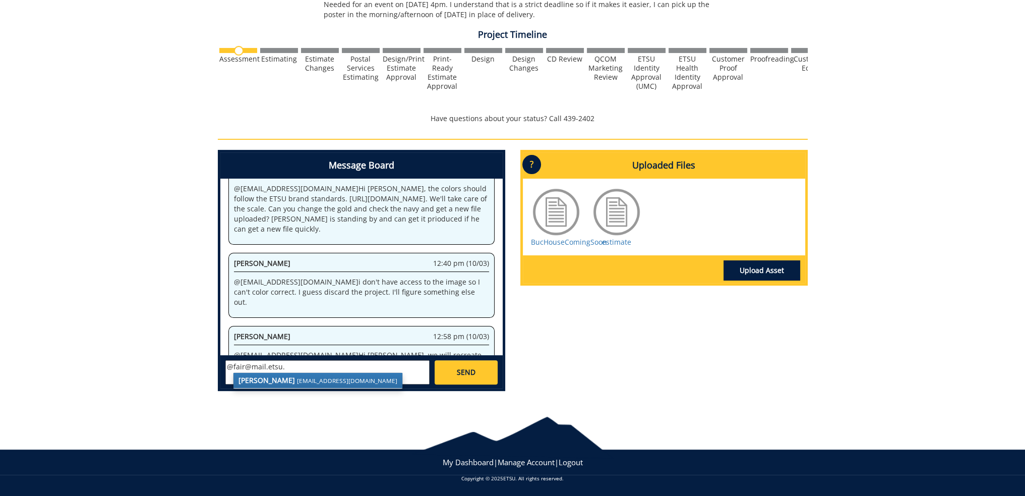
click at [297, 381] on small "[EMAIL_ADDRESS][DOMAIN_NAME]" at bounding box center [347, 380] width 100 height 8
type textarea "@[EMAIL_ADDRESS][DOMAIN_NAME] I've already paid to have it printed elsewhere. D…"
click at [399, 375] on textarea "@[EMAIL_ADDRESS][DOMAIN_NAME] I've already paid to have it printed elsewhere. D…" at bounding box center [327, 372] width 204 height 24
click at [470, 370] on span "SEND" at bounding box center [466, 372] width 19 height 10
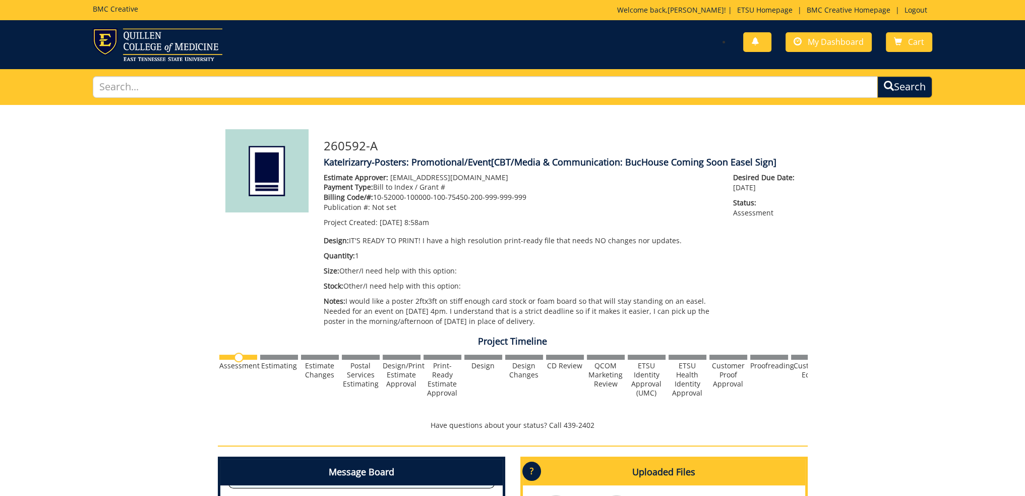
scroll to position [1635, 0]
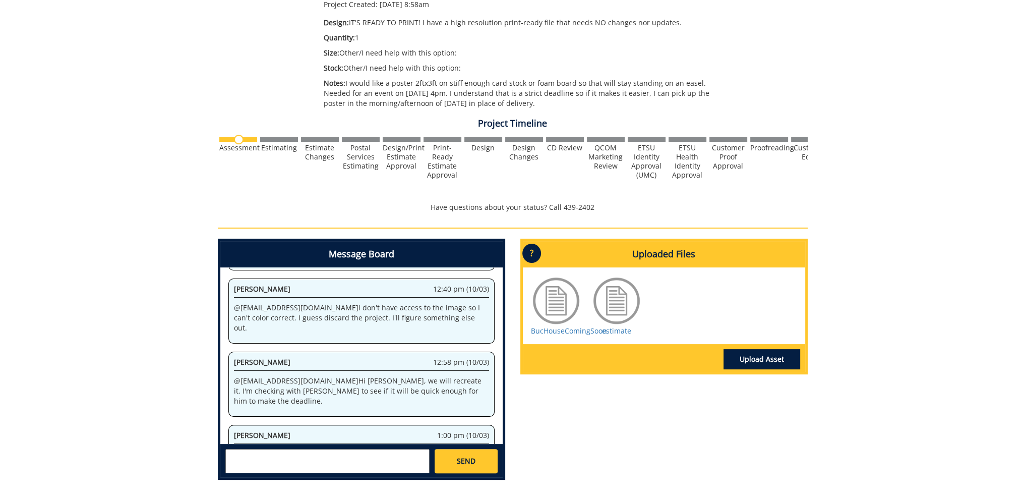
scroll to position [307, 0]
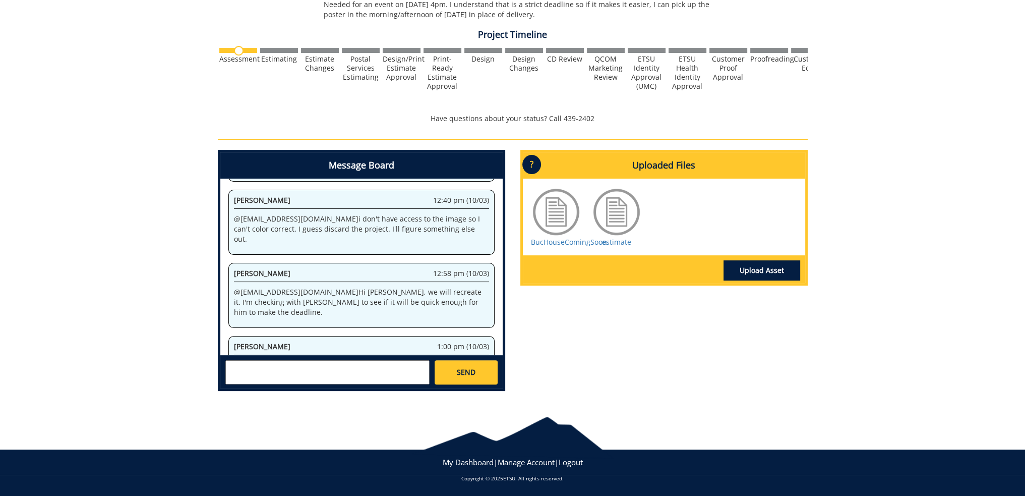
click at [329, 370] on textarea at bounding box center [327, 372] width 204 height 24
type textarea "@"
click at [126, 320] on div "260592-A KateIrizarry-Posters: Promotional/Event [CBT/Media & Communication: Bu…" at bounding box center [512, 98] width 1025 height 601
click at [653, 376] on div "Message Board System 8:58 am (09/26) Welcome to the Project Messenger. All mess…" at bounding box center [512, 274] width 605 height 249
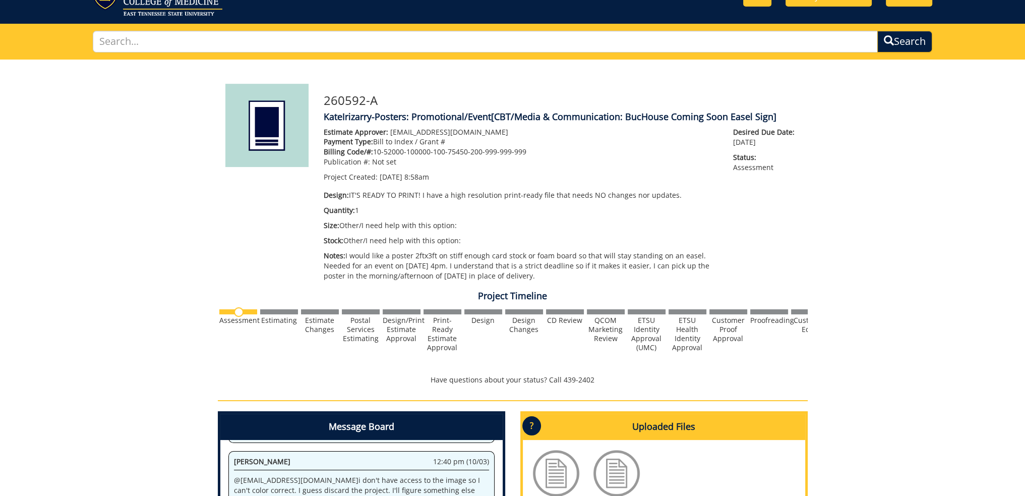
scroll to position [0, 0]
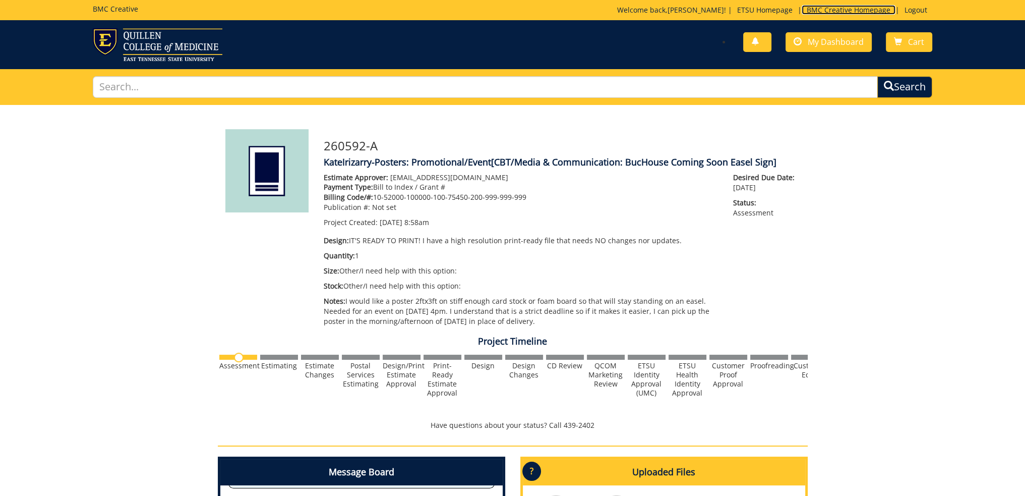
click at [819, 8] on link "BMC Creative Homepage" at bounding box center [849, 10] width 94 height 10
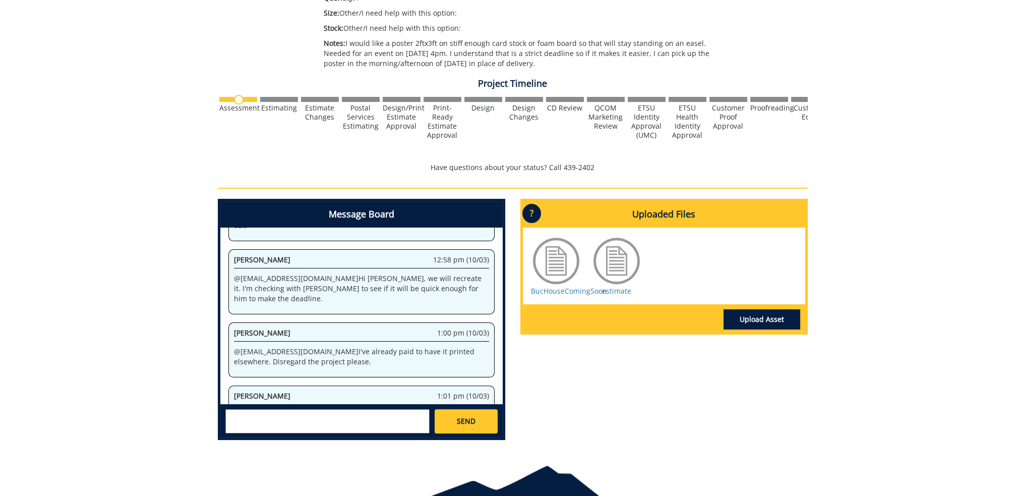
scroll to position [307, 0]
